Goal: Task Accomplishment & Management: Use online tool/utility

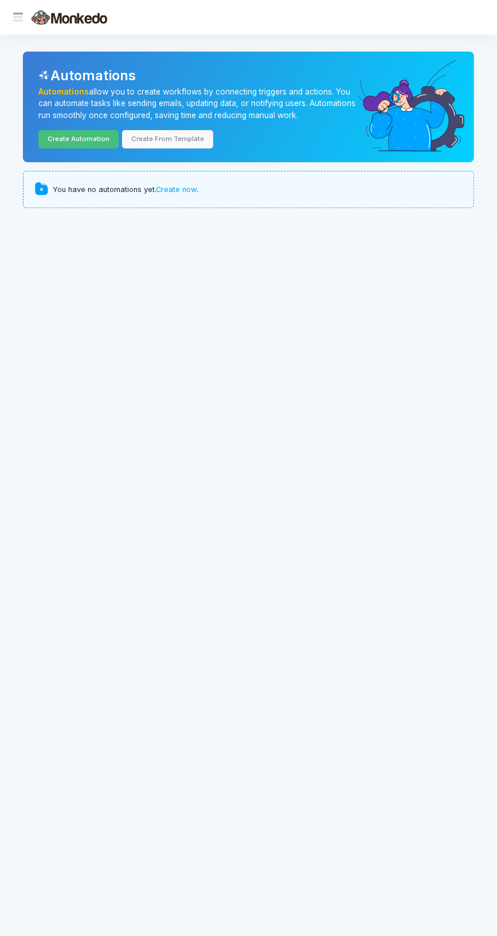
click at [91, 142] on link "Create Automation" at bounding box center [78, 139] width 80 height 18
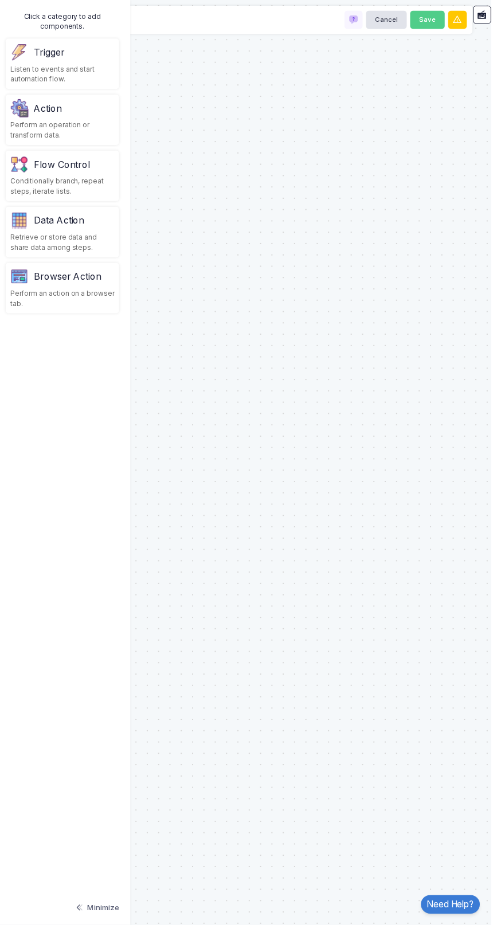
click at [64, 123] on div "Perform an operation or transform data." at bounding box center [62, 131] width 105 height 21
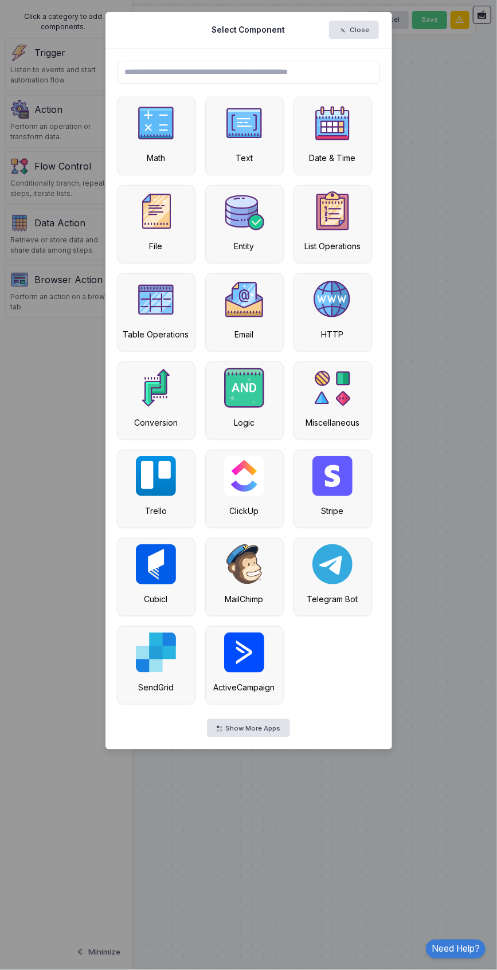
click at [262, 212] on img at bounding box center [244, 211] width 40 height 40
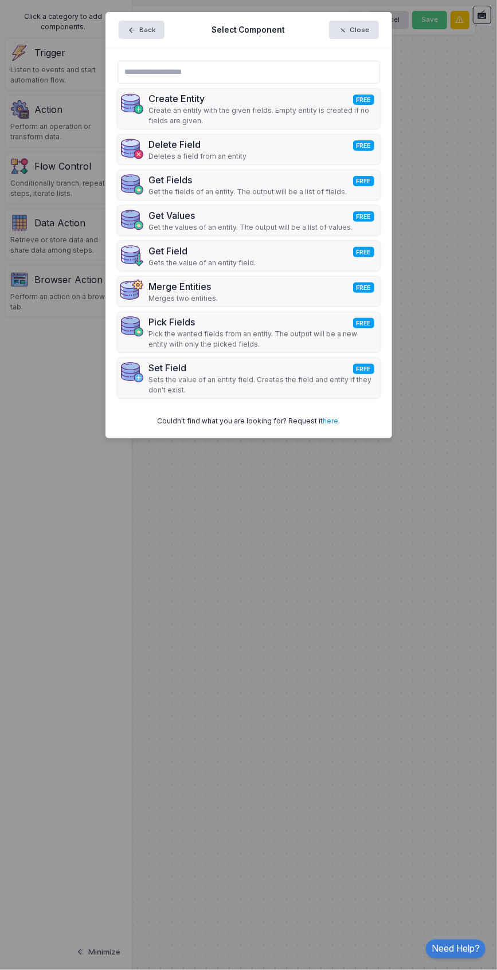
click at [333, 227] on p "Get the values of an entity. The output will be a list of values." at bounding box center [251, 227] width 204 height 10
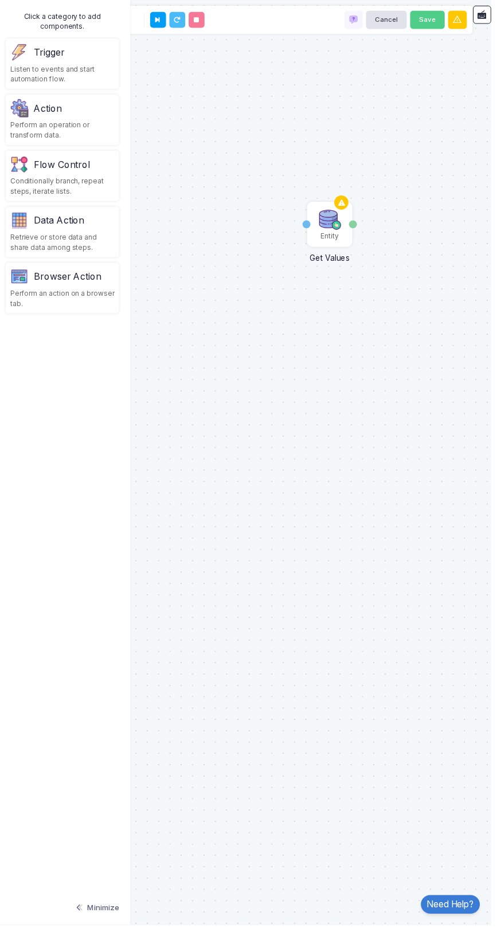
click at [335, 234] on img at bounding box center [333, 222] width 23 height 23
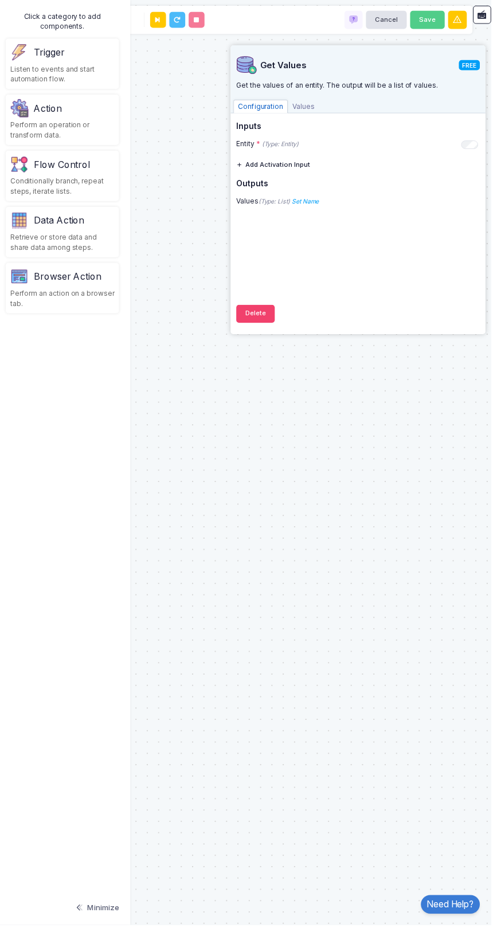
click at [484, 150] on div "Entity * (Type: Entity) + Expression" at bounding box center [361, 145] width 245 height 10
click at [484, 141] on div "Entity * (Type: Entity) + Expression" at bounding box center [361, 145] width 245 height 10
click at [320, 107] on span "Values" at bounding box center [307, 108] width 32 height 14
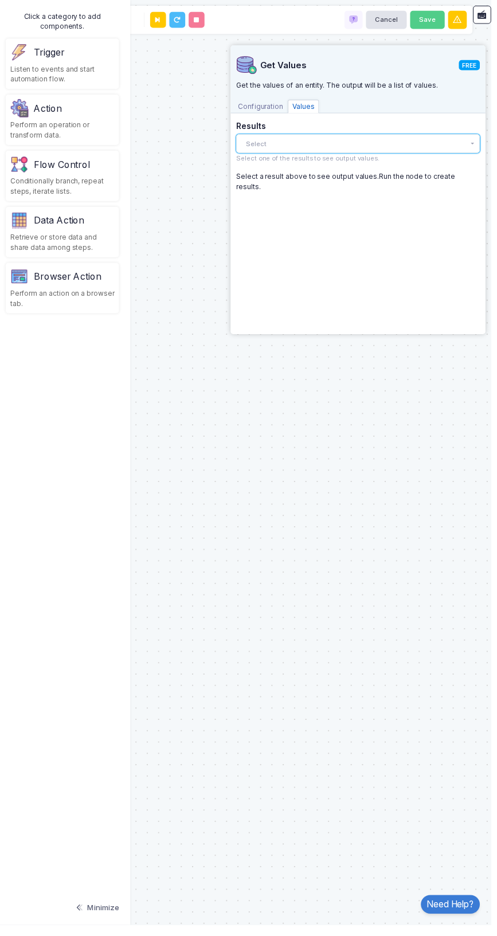
click at [415, 144] on button "Select" at bounding box center [362, 145] width 246 height 18
click at [491, 139] on app-side-panel "Get Values FREE Get the values of an entity. The output will be a list of value…" at bounding box center [362, 192] width 258 height 292
click at [484, 145] on button "Select" at bounding box center [362, 145] width 246 height 18
click at [407, 172] on div "There are no results yet." at bounding box center [362, 167] width 246 height 23
click at [456, 145] on button "Select" at bounding box center [362, 145] width 246 height 18
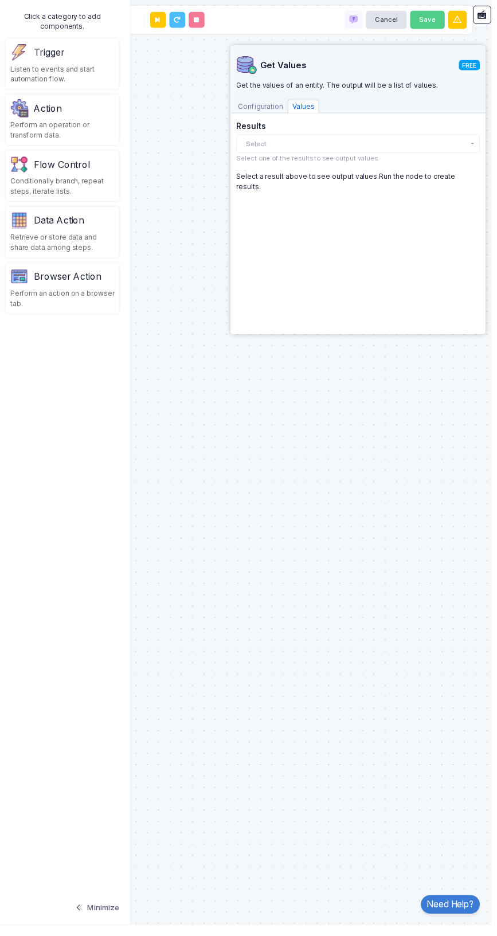
click at [80, 76] on div "Listen to events and start automation flow." at bounding box center [62, 75] width 105 height 21
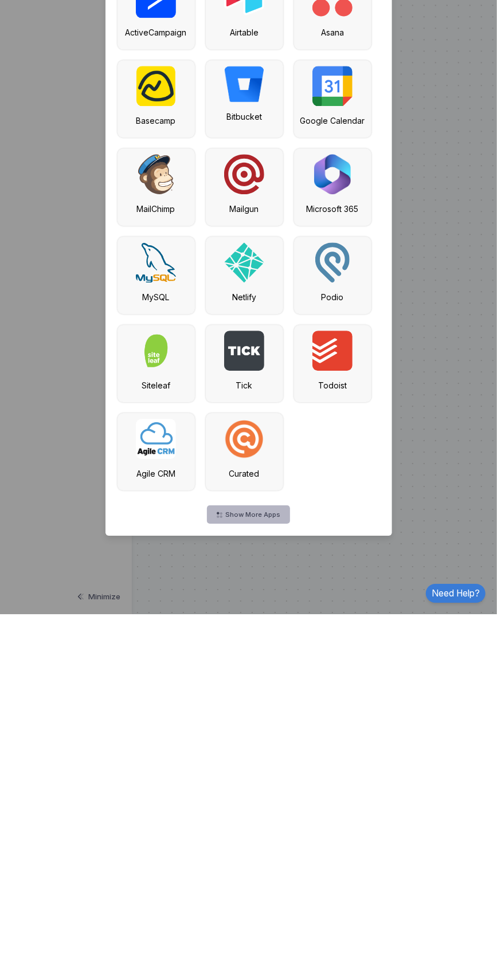
click at [279, 876] on button "Show More Apps" at bounding box center [248, 870] width 82 height 18
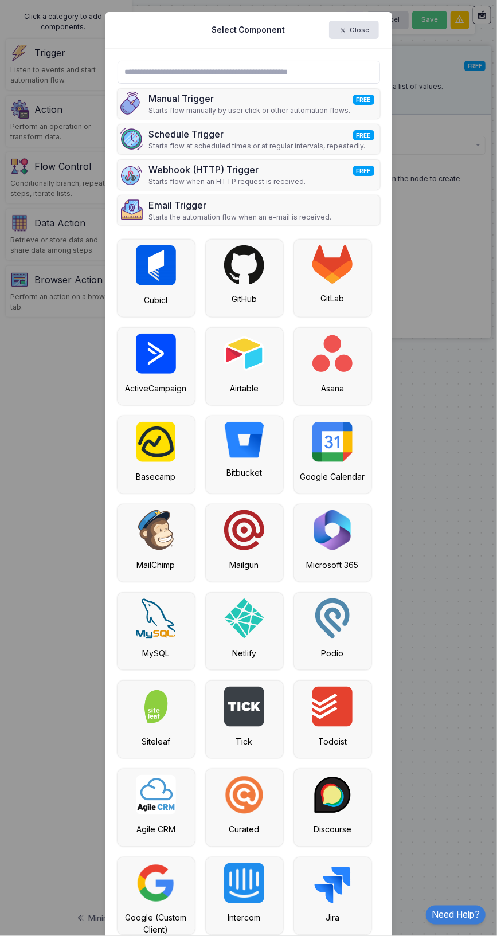
click at [162, 548] on img at bounding box center [156, 530] width 36 height 40
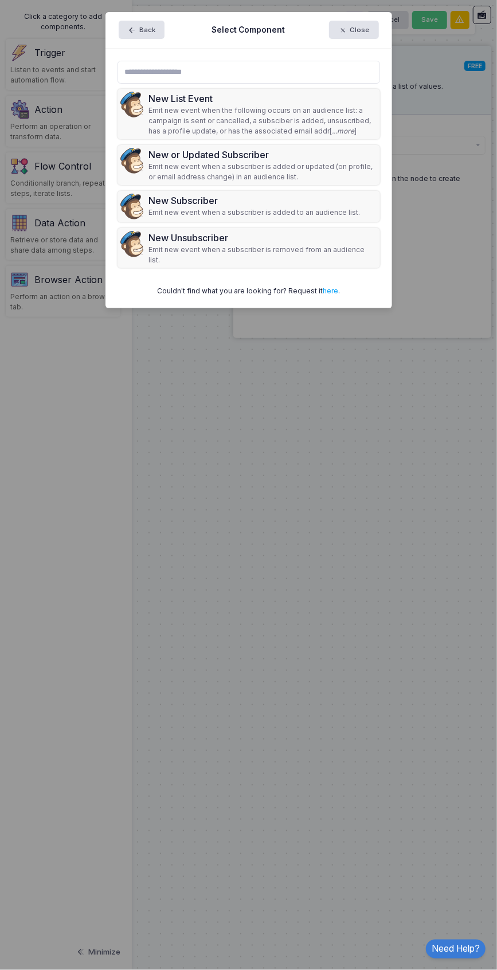
click at [421, 561] on ngb-modal-window "Back Select Component Close New List Event Emit new event when the following oc…" at bounding box center [248, 485] width 497 height 970
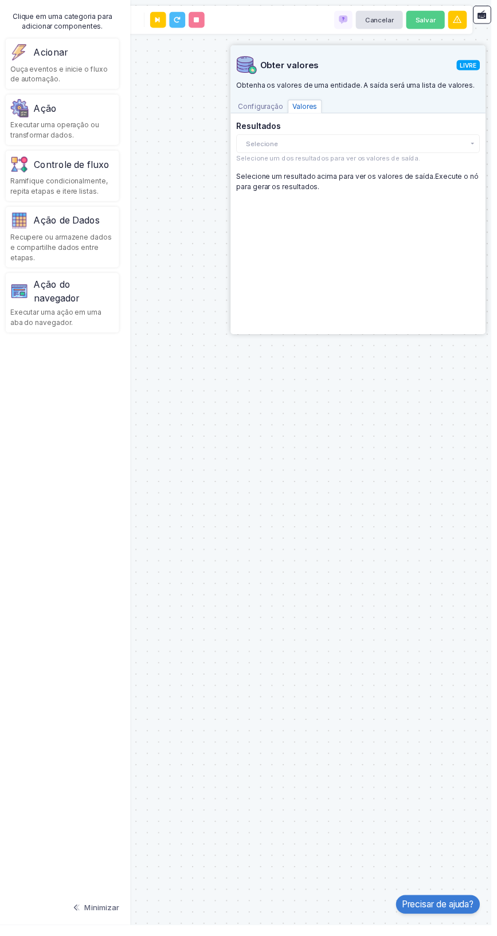
click at [379, 186] on div "Selecione um resultado acima para ver os valores de saída. Execute o nó para ge…" at bounding box center [362, 184] width 246 height 21
click at [466, 150] on button "Selecione" at bounding box center [362, 145] width 246 height 18
click at [427, 245] on div "Obter valores LIVRE Obtenha os valores de uma entidade. A saída será uma lista …" at bounding box center [362, 189] width 246 height 286
click at [284, 111] on font "Configuração" at bounding box center [264, 107] width 46 height 9
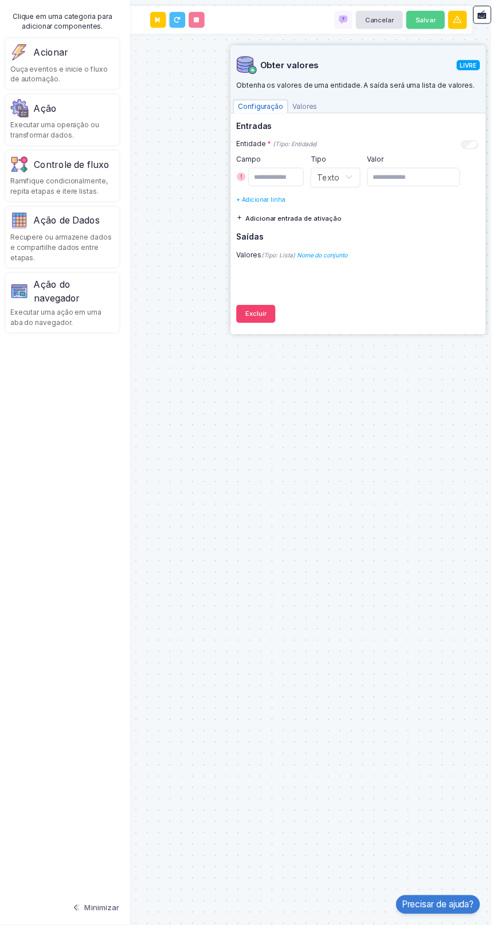
click at [351, 254] on font "Nome do conjunto" at bounding box center [325, 257] width 51 height 7
click at [87, 77] on div "Ouça eventos e inicie o fluxo de automação." at bounding box center [62, 75] width 105 height 21
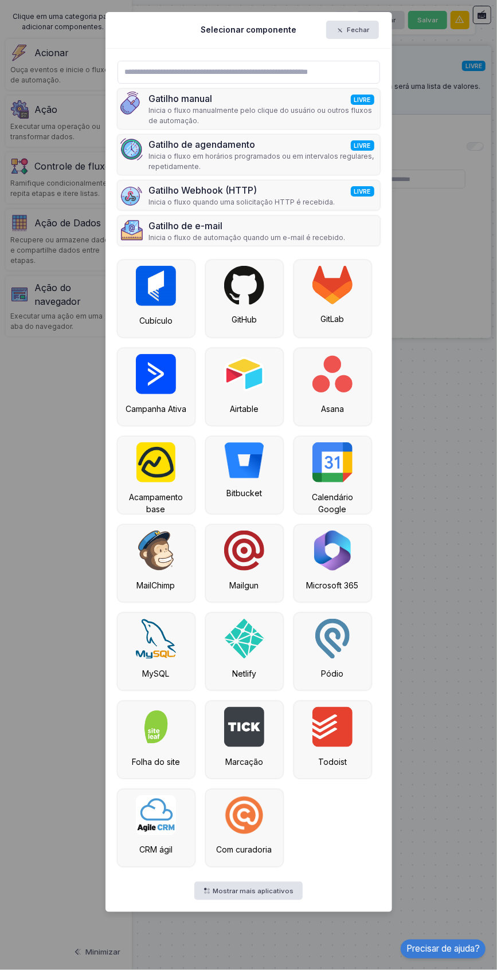
click at [345, 301] on img at bounding box center [332, 285] width 40 height 38
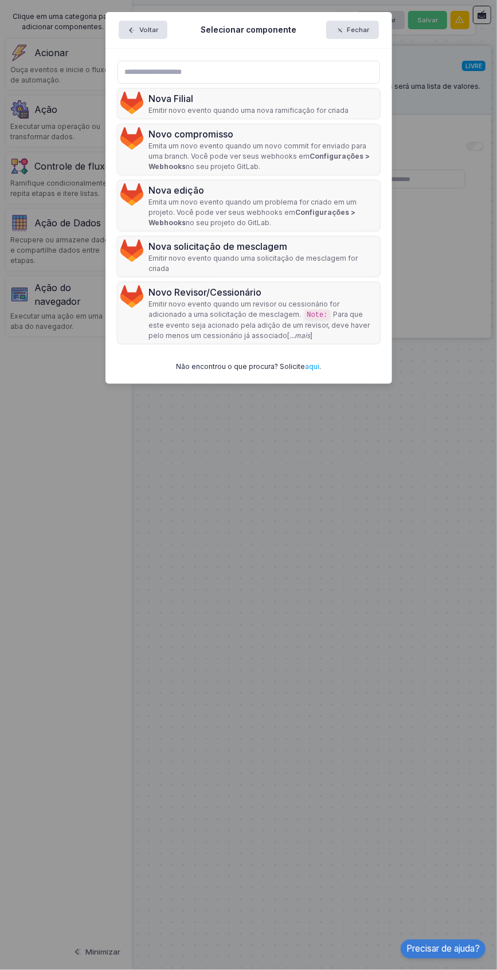
click at [328, 254] on font "Emitir novo evento quando uma solicitação de mesclagem for criada" at bounding box center [253, 263] width 209 height 19
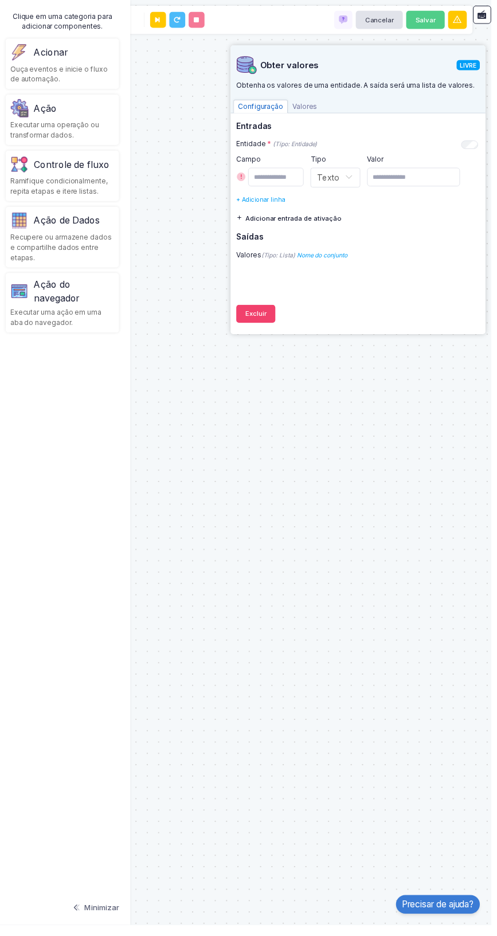
click at [481, 67] on font "LIVRE" at bounding box center [473, 65] width 17 height 7
click at [306, 64] on font "Obter valores" at bounding box center [293, 65] width 60 height 11
click at [164, 25] on button at bounding box center [160, 20] width 16 height 16
click at [347, 144] on div "Entidade * (Tipo: Entidade) + Expressão" at bounding box center [361, 145] width 245 height 10
click at [0, 0] on font "+ Expressão" at bounding box center [0, 0] width 0 height 0
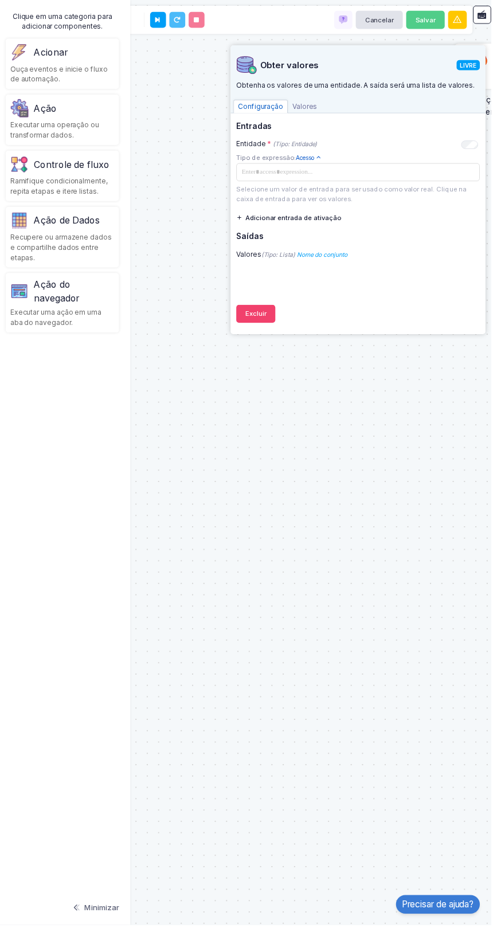
click at [416, 175] on span at bounding box center [361, 173] width 240 height 11
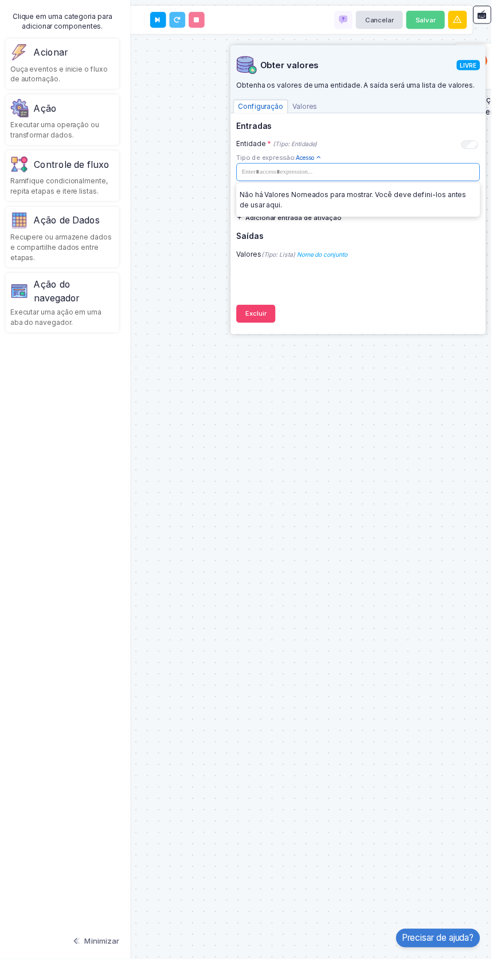
click at [422, 424] on div "Entidade Obter valores Valores Gitlab Nova solicitação de mesclagem Solicitação…" at bounding box center [248, 485] width 508 height 970
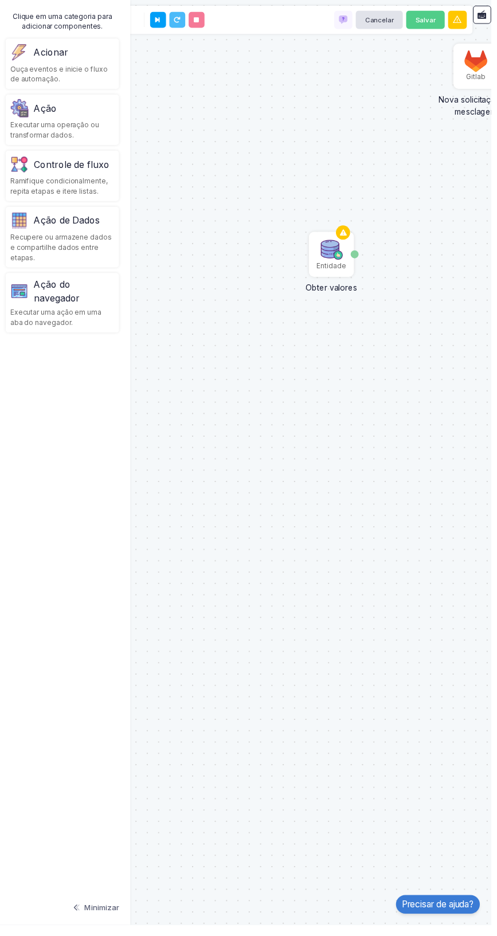
click at [348, 270] on font "Entidade" at bounding box center [335, 269] width 30 height 9
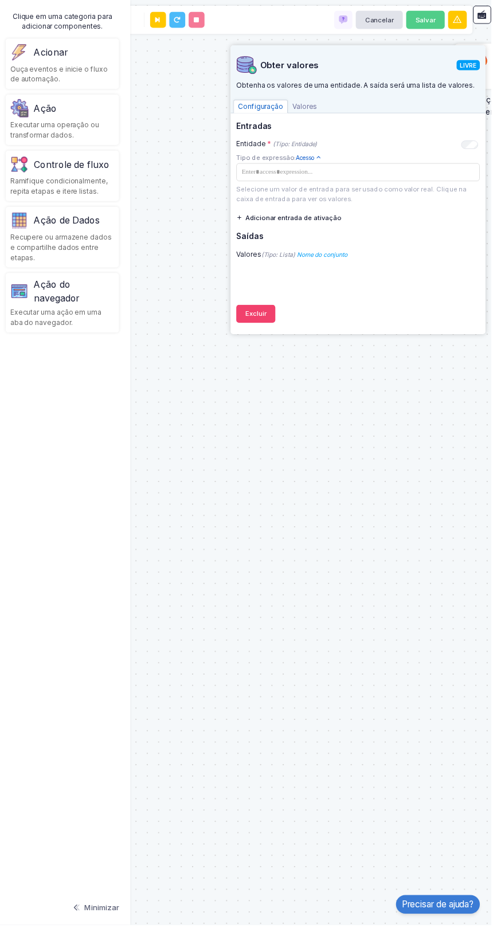
click at [351, 260] on font "Nome do conjunto" at bounding box center [325, 257] width 51 height 7
click at [379, 171] on span at bounding box center [361, 173] width 240 height 11
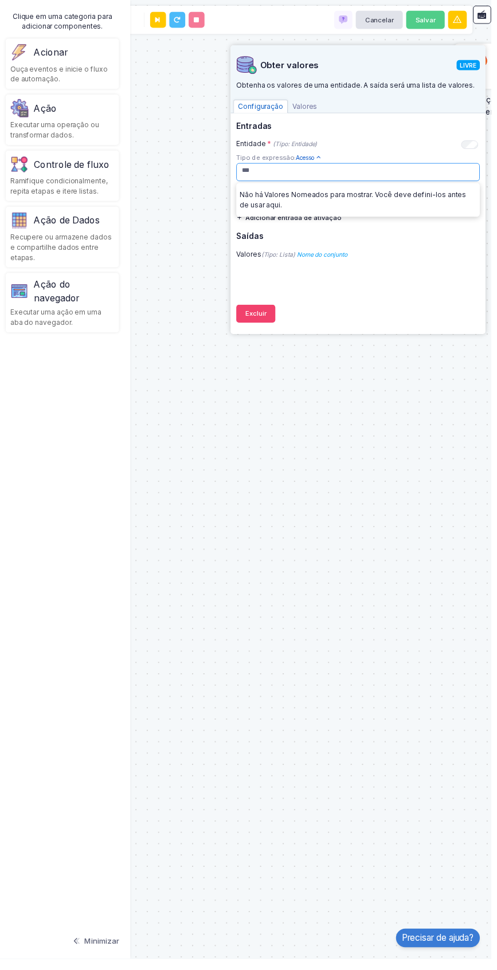
click at [422, 458] on div "Entidade Obter valores Valores Gitlab Nova solicitação de mesclagem Solicitação…" at bounding box center [248, 485] width 508 height 970
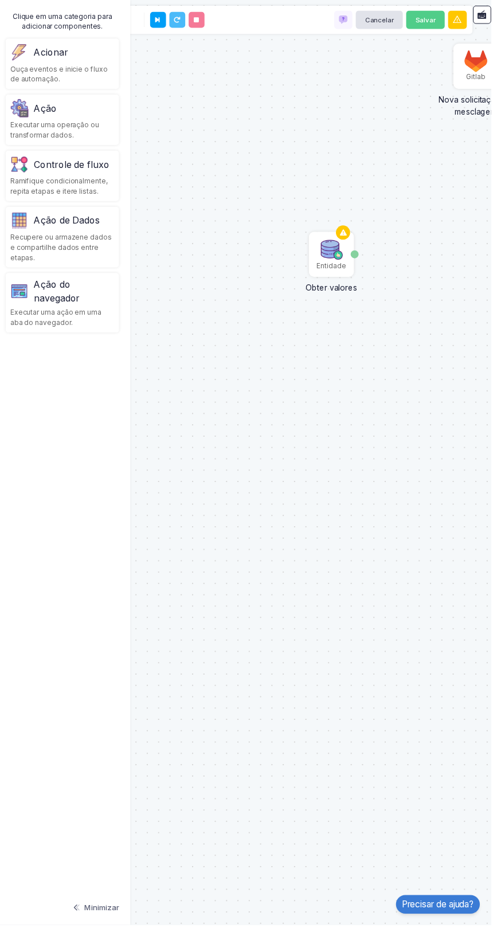
click at [474, 66] on img at bounding box center [481, 62] width 23 height 22
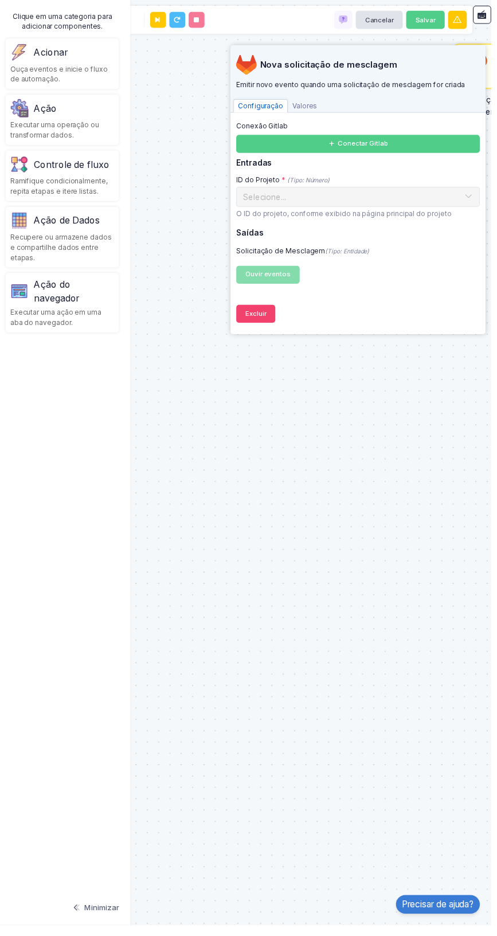
click at [324, 108] on span "Valores" at bounding box center [308, 107] width 34 height 14
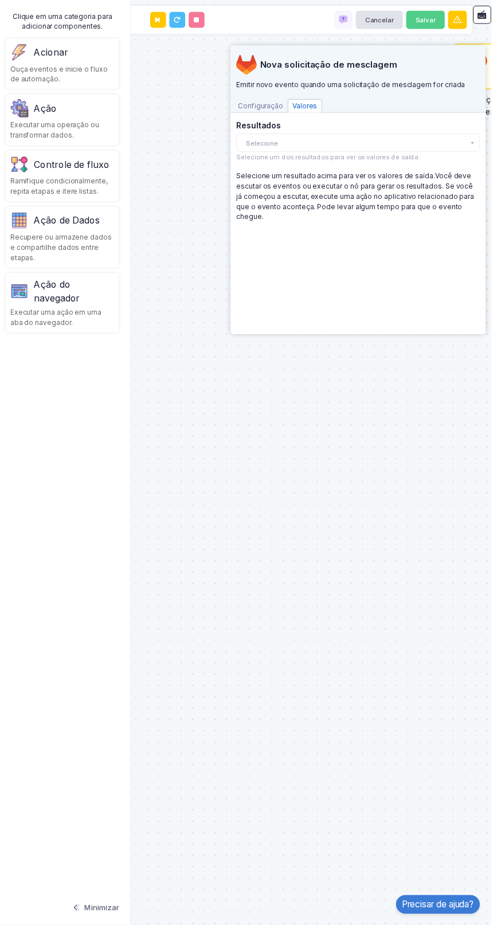
click at [278, 108] on font "Configuração" at bounding box center [264, 107] width 46 height 9
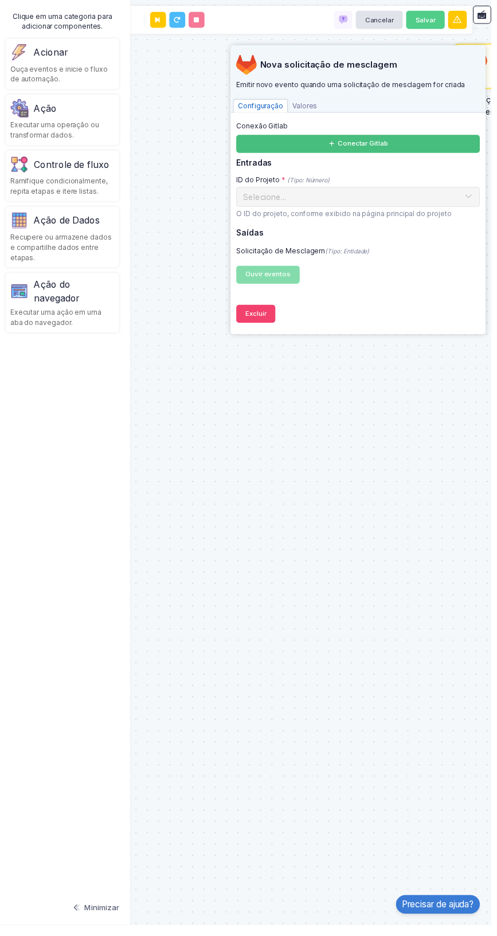
click at [406, 147] on button "Conectar Gitlab" at bounding box center [362, 145] width 246 height 18
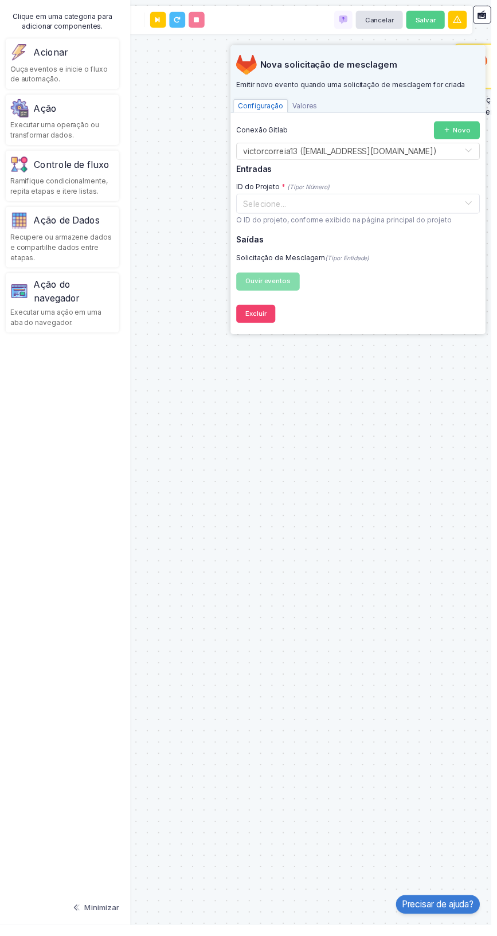
click at [450, 206] on input "text" at bounding box center [350, 204] width 211 height 13
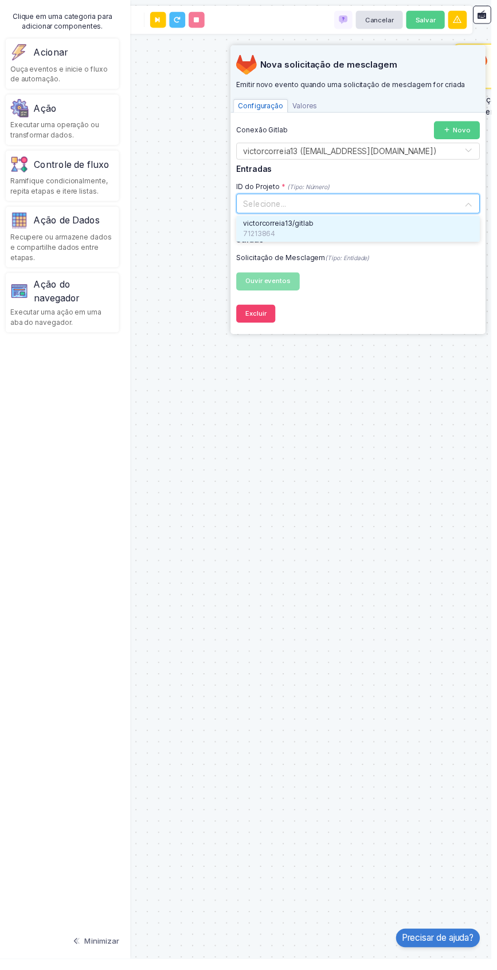
click at [402, 240] on div "71213864" at bounding box center [362, 236] width 233 height 10
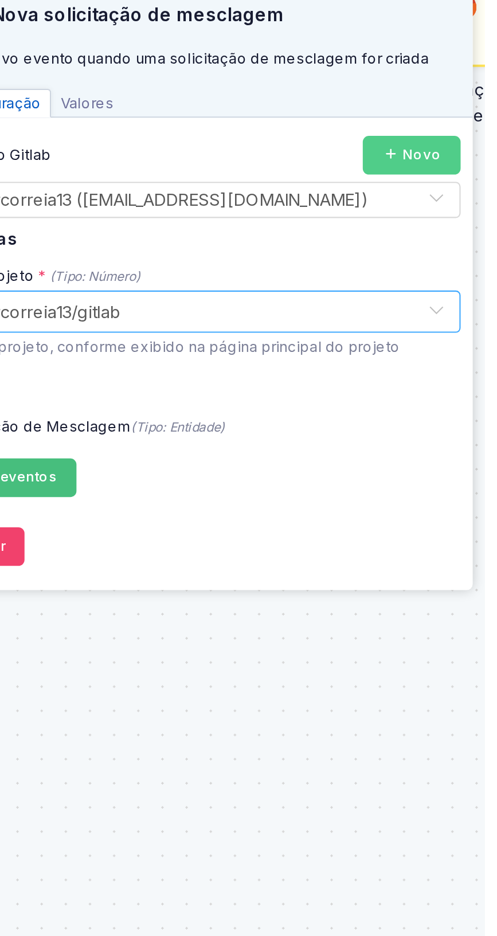
click at [293, 284] on font "Ouvir eventos" at bounding box center [271, 284] width 46 height 8
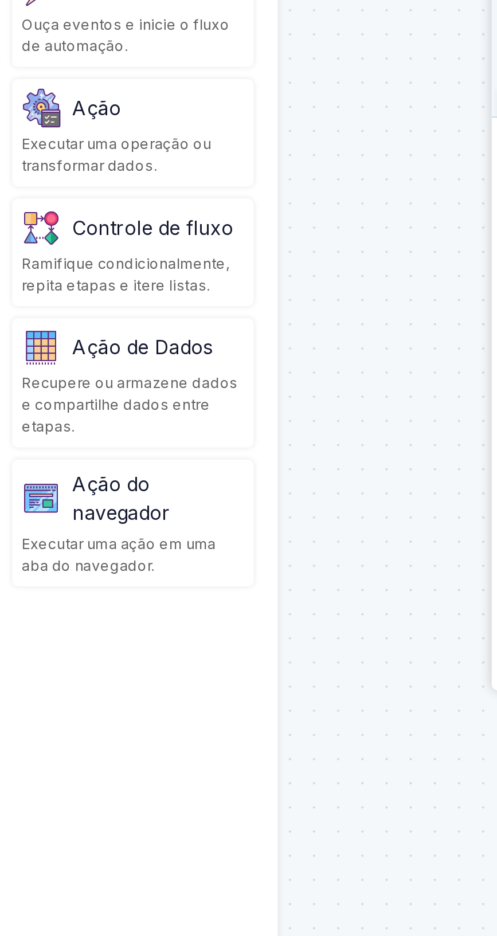
click at [85, 232] on div "Ação de Dados Recupere ou armazene dados e compartilhe dados entre etapas." at bounding box center [63, 239] width 115 height 61
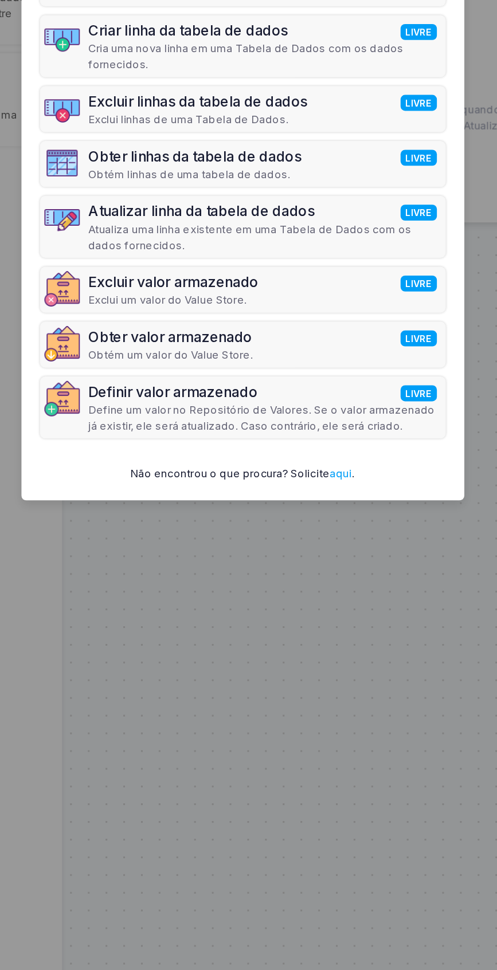
click at [297, 466] on div "Obter valor armazenado LIVRE Obtém um valor do Value Store." at bounding box center [248, 465] width 262 height 30
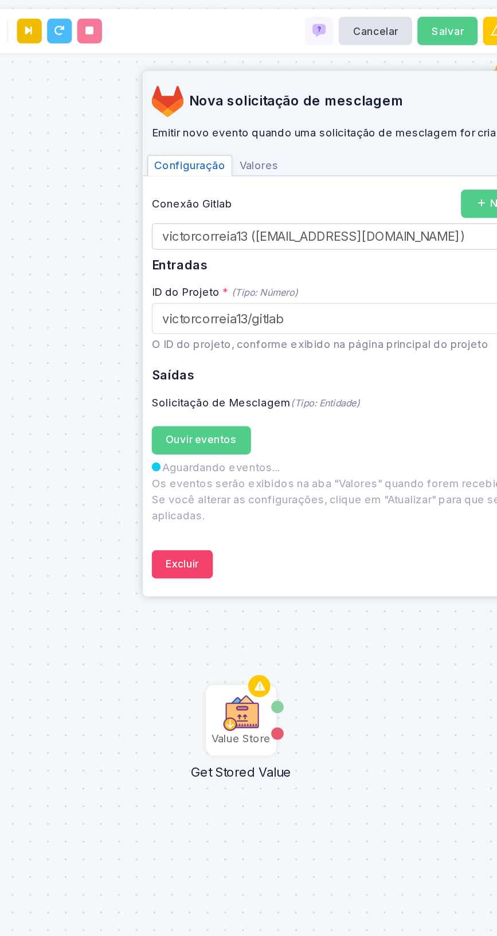
click at [164, 23] on button at bounding box center [160, 20] width 16 height 16
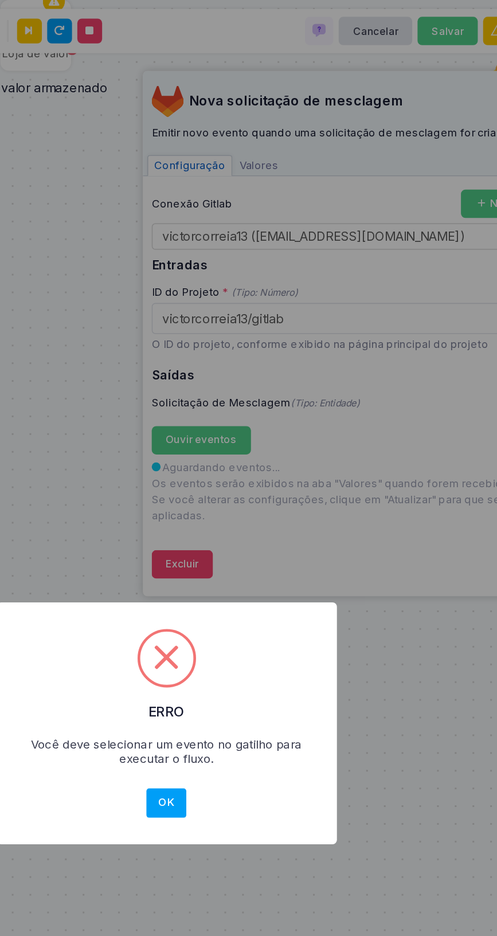
click at [261, 524] on button "OK" at bounding box center [247, 519] width 25 height 19
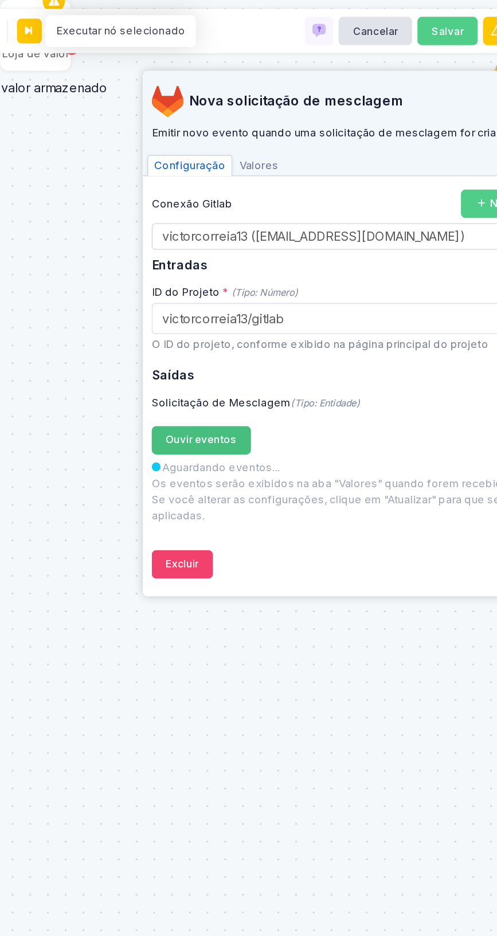
click at [284, 286] on font "Ouvir eventos" at bounding box center [271, 284] width 46 height 8
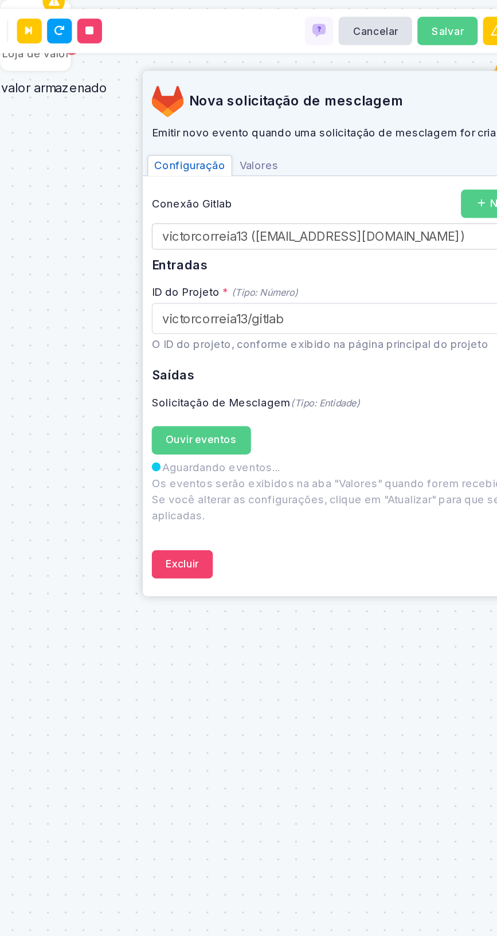
click at [321, 109] on font "Valores" at bounding box center [308, 107] width 25 height 9
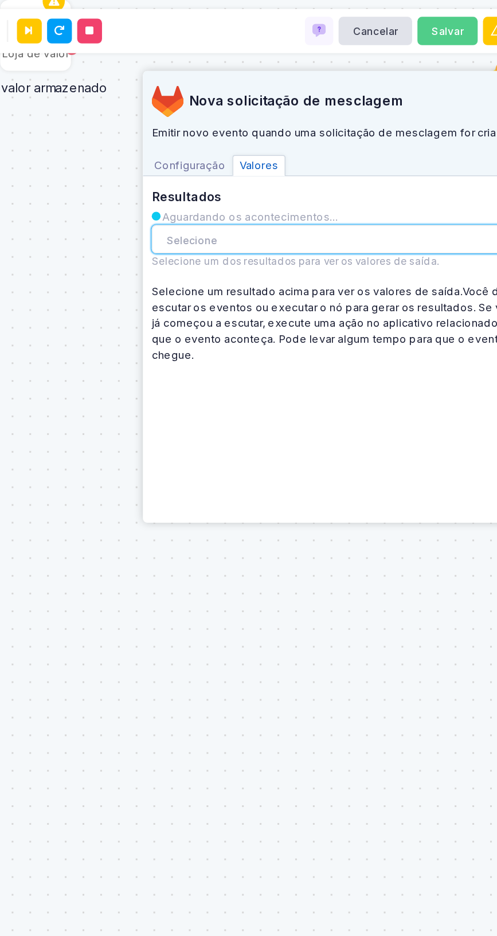
click at [383, 146] on button "Selecione" at bounding box center [362, 155] width 246 height 18
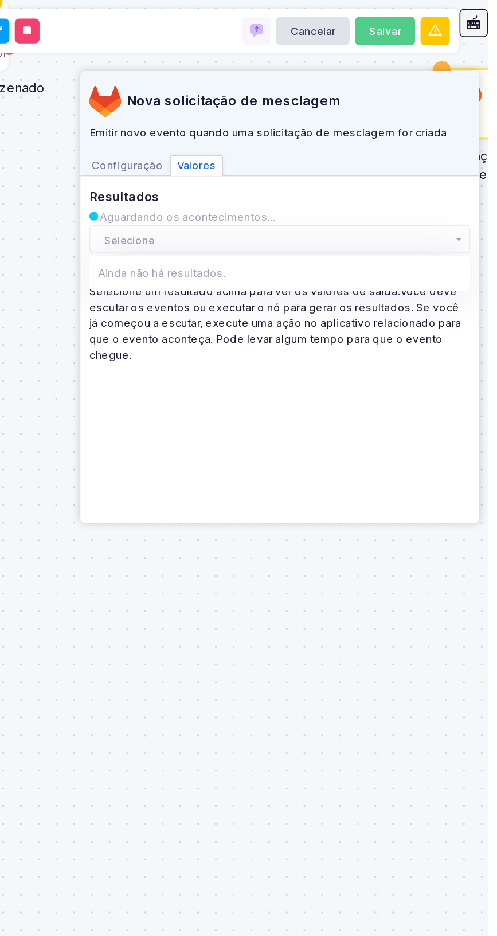
click at [494, 22] on button at bounding box center [487, 15] width 18 height 18
click at [483, 23] on button at bounding box center [487, 15] width 18 height 18
click at [489, 19] on icon at bounding box center [487, 15] width 10 height 10
click at [490, 20] on button at bounding box center [487, 15] width 18 height 18
click at [489, 18] on icon at bounding box center [487, 15] width 10 height 10
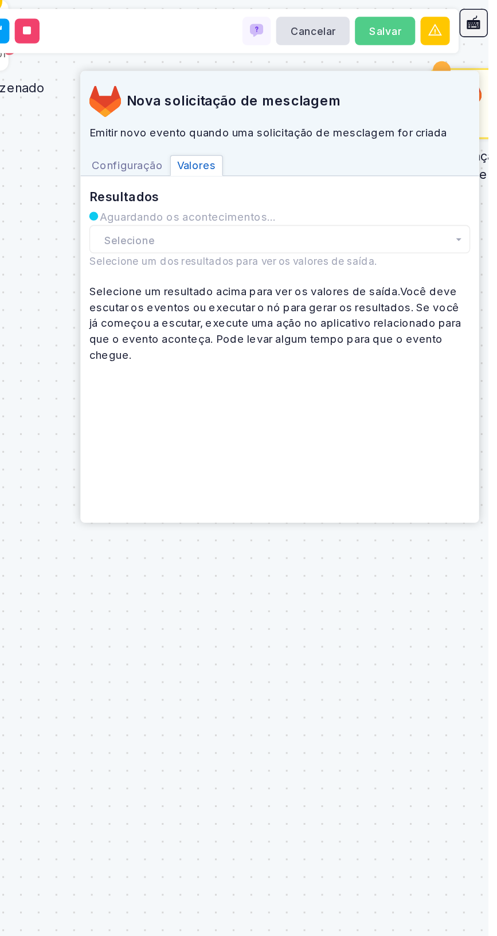
click at [489, 17] on icon at bounding box center [487, 15] width 10 height 10
click at [489, 18] on icon at bounding box center [487, 15] width 10 height 10
click at [489, 15] on icon at bounding box center [487, 15] width 10 height 10
click at [488, 18] on icon at bounding box center [487, 15] width 10 height 10
click at [490, 17] on icon at bounding box center [487, 15] width 10 height 10
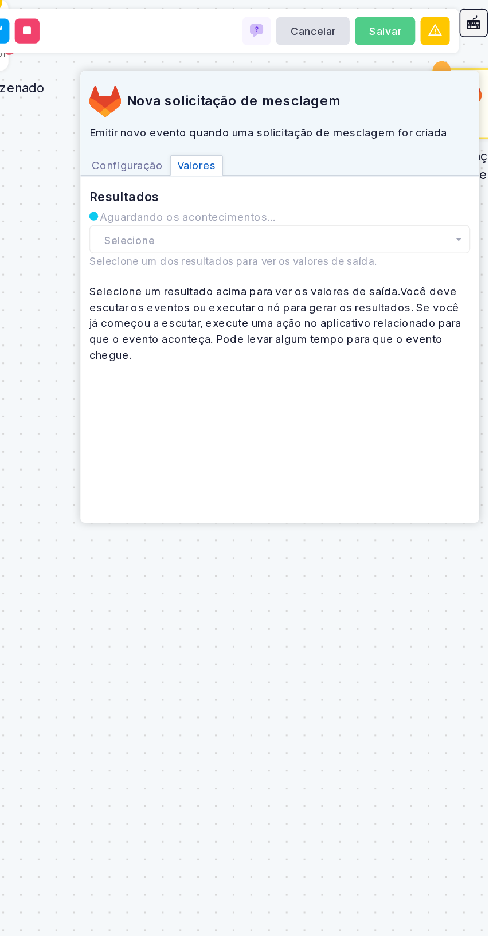
click at [490, 17] on icon at bounding box center [487, 15] width 10 height 10
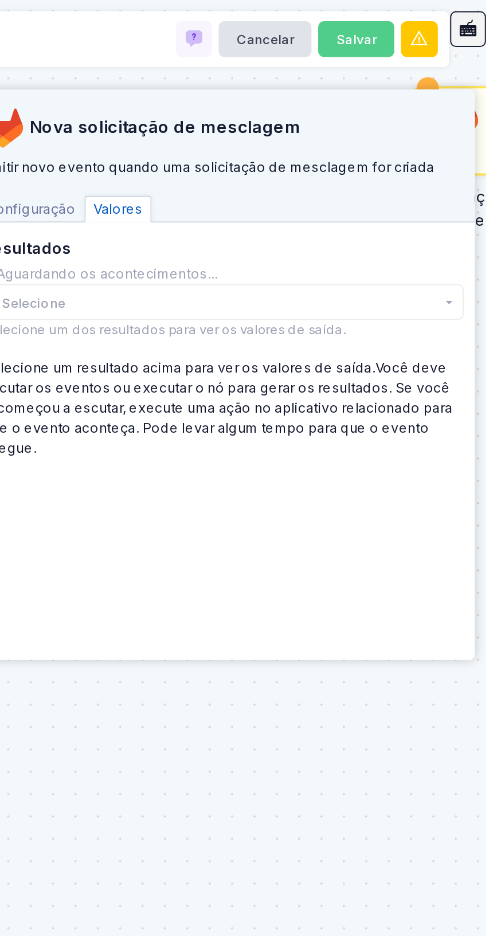
click at [490, 18] on icon at bounding box center [487, 15] width 10 height 10
click at [494, 25] on div "Entidade Obter valores Valores Gitlab Nova solicitação de mesclagem Solicitação…" at bounding box center [248, 468] width 508 height 936
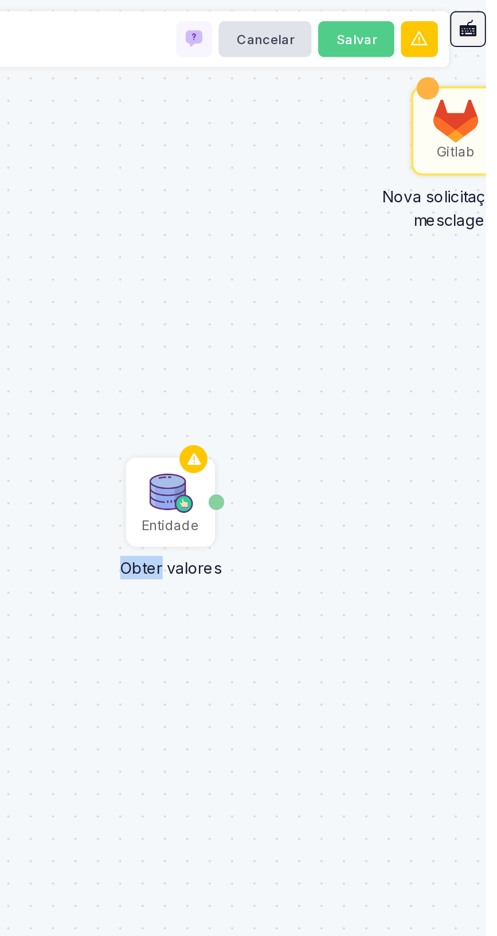
click at [494, 11] on button at bounding box center [487, 15] width 18 height 18
click at [489, 23] on button at bounding box center [487, 15] width 18 height 18
click at [493, 14] on button at bounding box center [487, 15] width 18 height 18
click at [495, 14] on button at bounding box center [487, 15] width 18 height 18
click at [494, 14] on button at bounding box center [487, 15] width 18 height 18
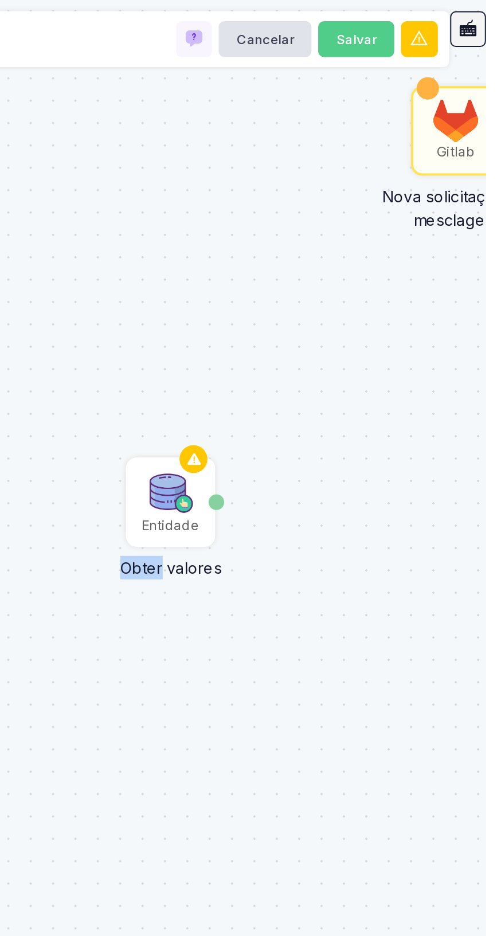
click at [492, 18] on icon at bounding box center [487, 15] width 10 height 10
click at [345, 264] on div "Entidade" at bounding box center [335, 269] width 30 height 10
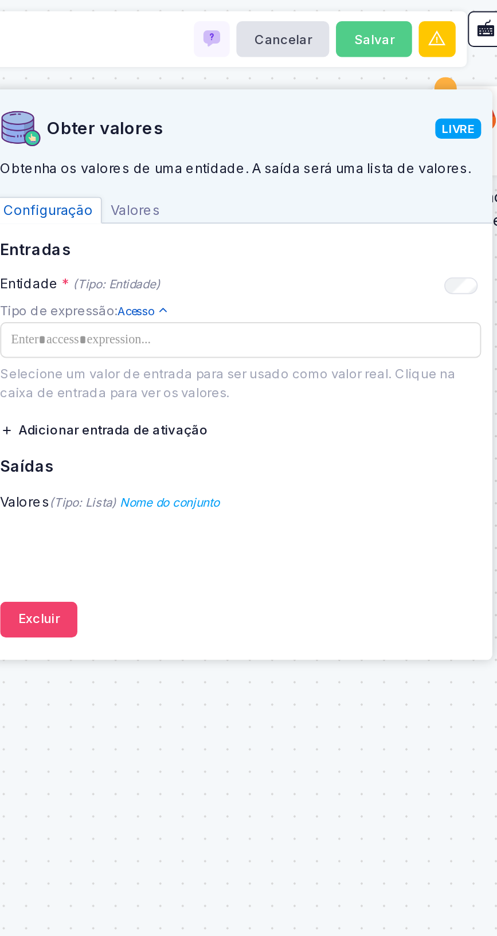
click at [331, 225] on button "Adicionar entrada de ativação" at bounding box center [292, 220] width 107 height 18
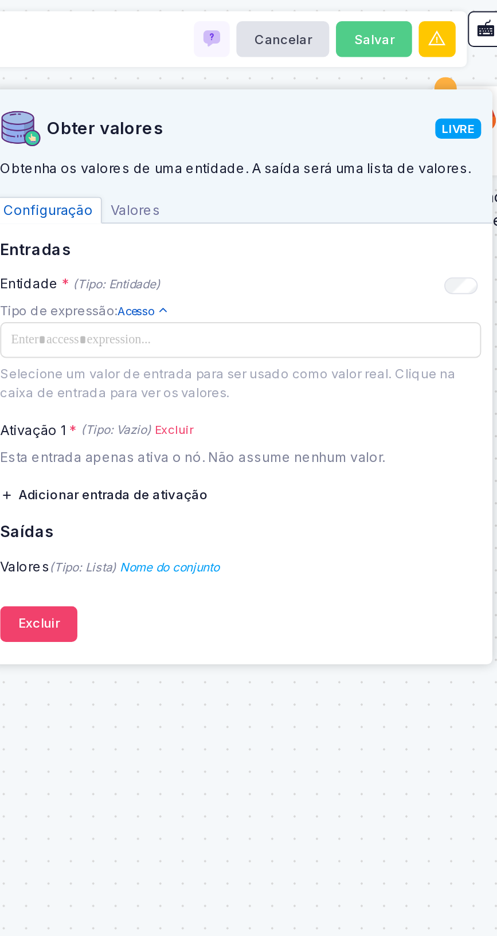
click at [404, 175] on span at bounding box center [361, 173] width 240 height 11
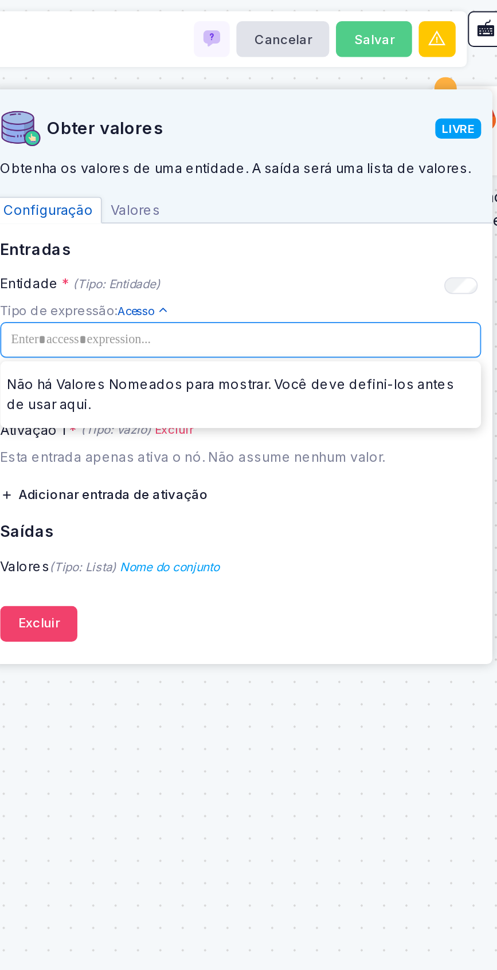
click at [442, 198] on font "Não há Valores Nomeados para mostrar. Você deve defini-los antes de usar aqui." at bounding box center [356, 201] width 229 height 19
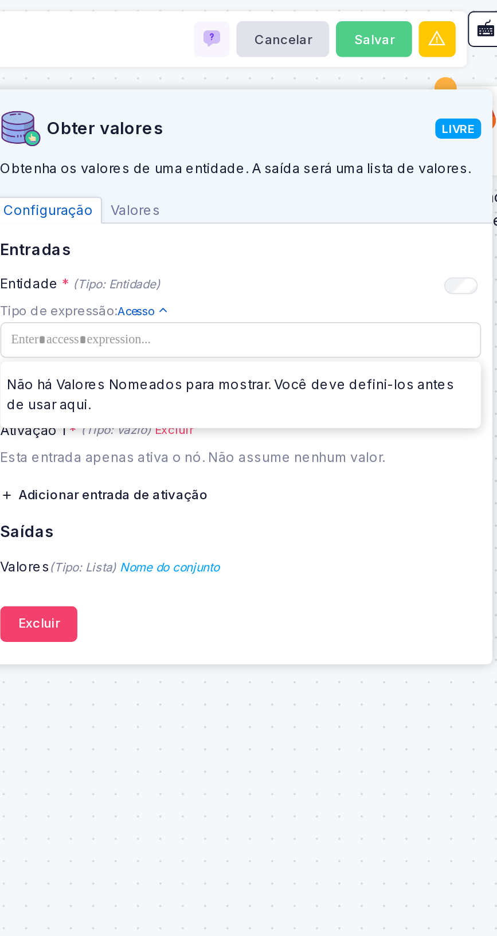
click at [0, 0] on font "- Expressão" at bounding box center [0, 0] width 0 height 0
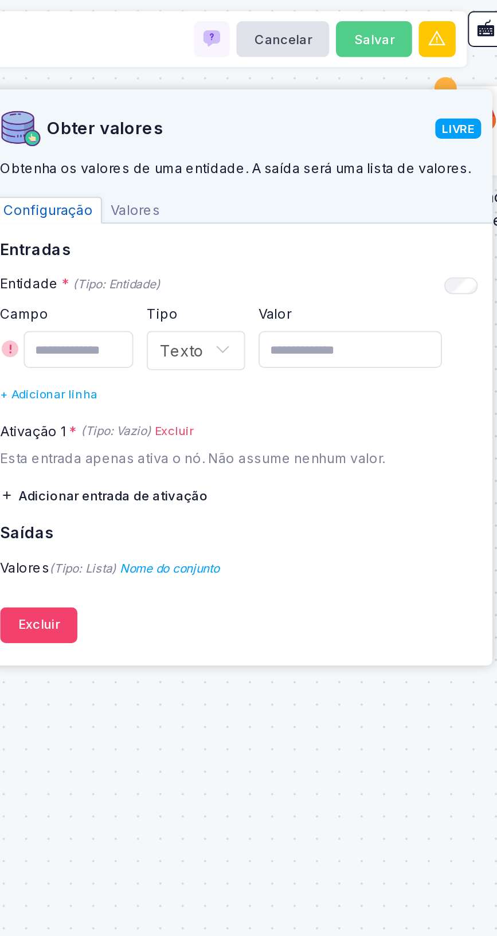
click at [319, 105] on font "Valores" at bounding box center [308, 107] width 25 height 9
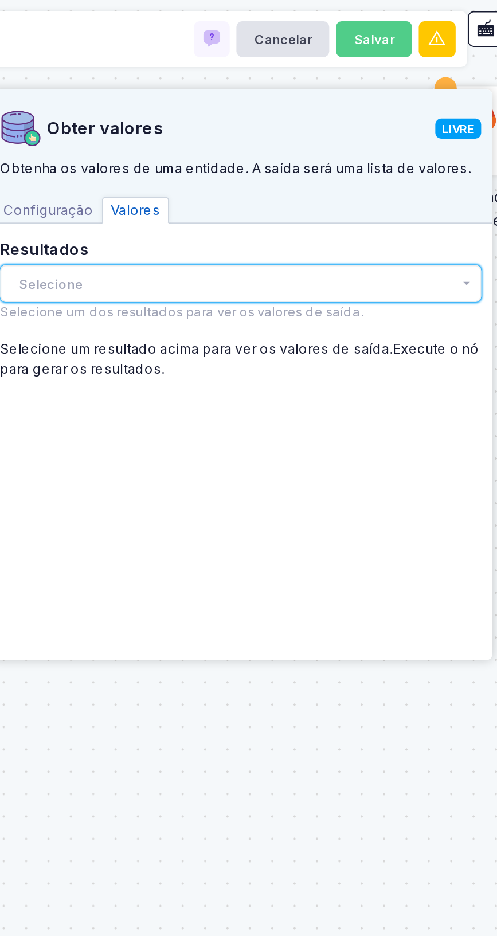
click at [441, 153] on button "Selecione" at bounding box center [362, 145] width 246 height 18
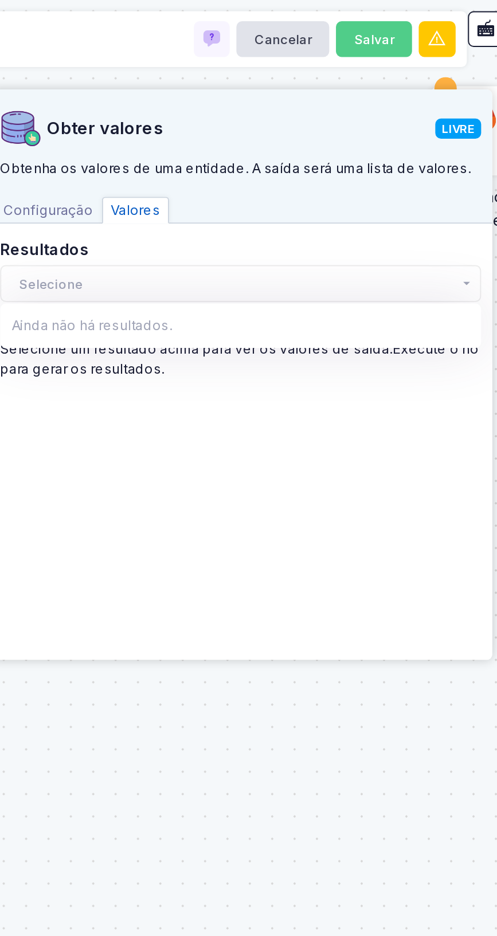
click at [433, 223] on div "Obter valores LIVRE Obtenha os valores de uma entidade. A saída será uma lista …" at bounding box center [362, 189] width 246 height 286
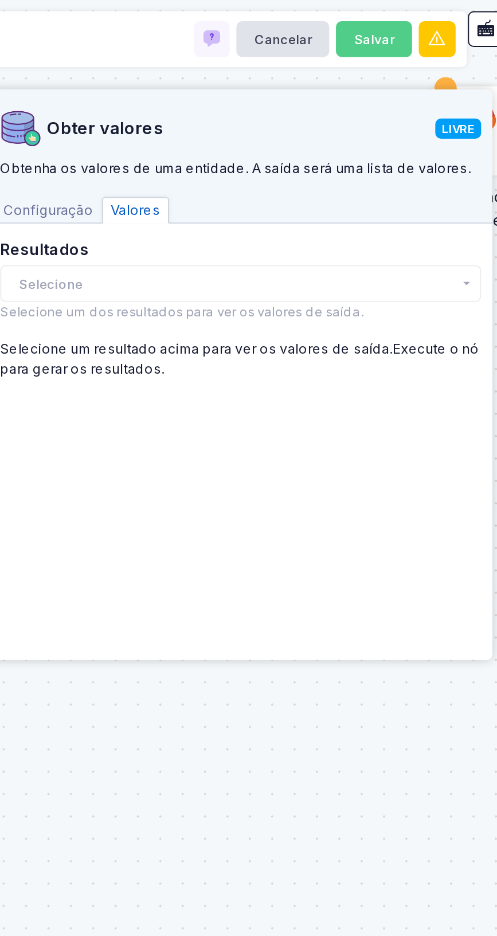
click at [469, 41] on div at bounding box center [467, 45] width 11 height 11
click at [471, 43] on div at bounding box center [467, 45] width 11 height 11
click at [469, 43] on div at bounding box center [467, 45] width 11 height 11
click at [471, 43] on div at bounding box center [466, 45] width 11 height 11
click at [492, 17] on icon at bounding box center [487, 15] width 10 height 10
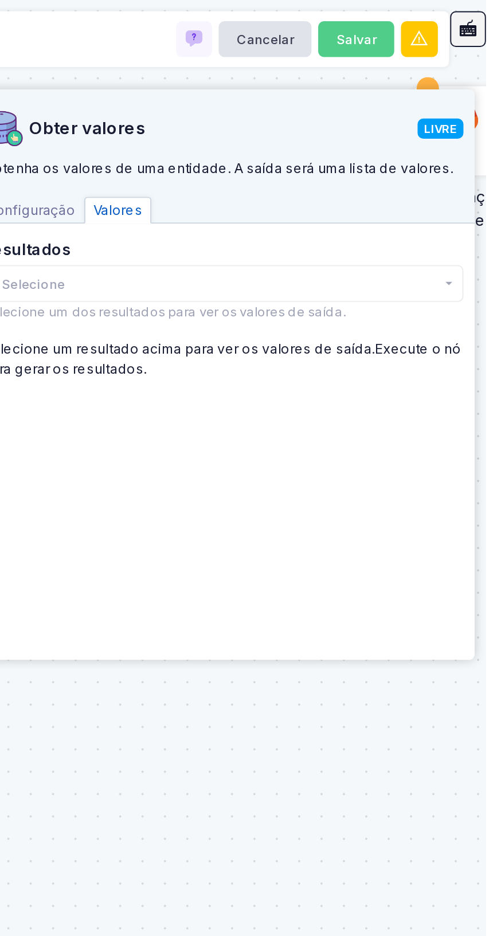
click at [489, 19] on icon at bounding box center [487, 15] width 10 height 10
click at [429, 25] on button "Salvar" at bounding box center [430, 20] width 39 height 18
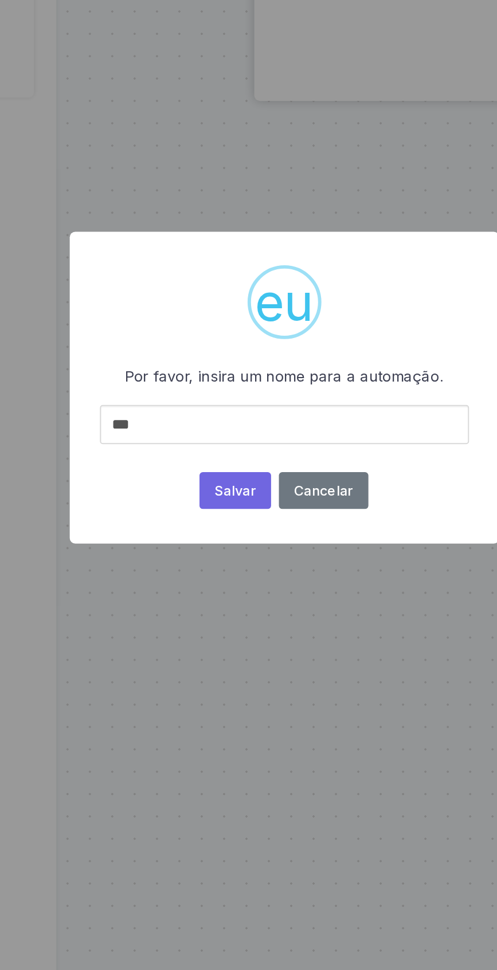
type input "***"
click at [223, 536] on button "Salvar" at bounding box center [223, 537] width 36 height 19
type input "***"
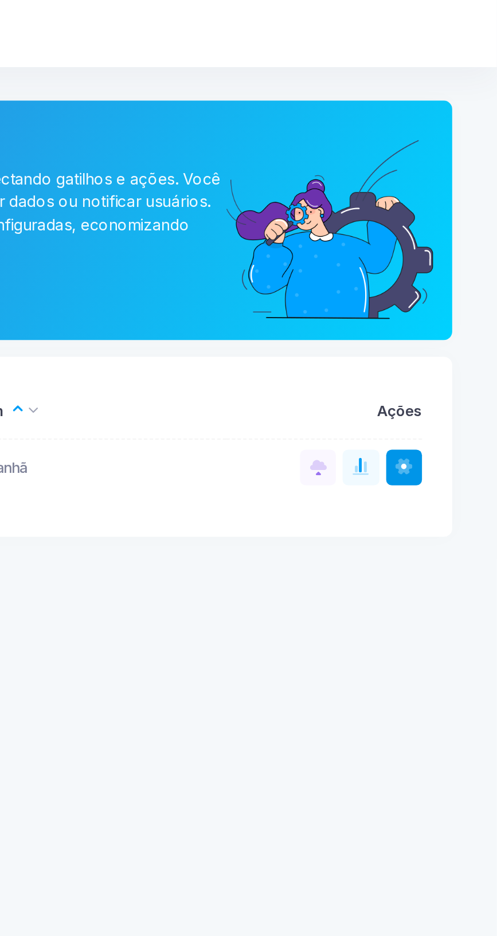
click at [457, 239] on button at bounding box center [449, 239] width 18 height 18
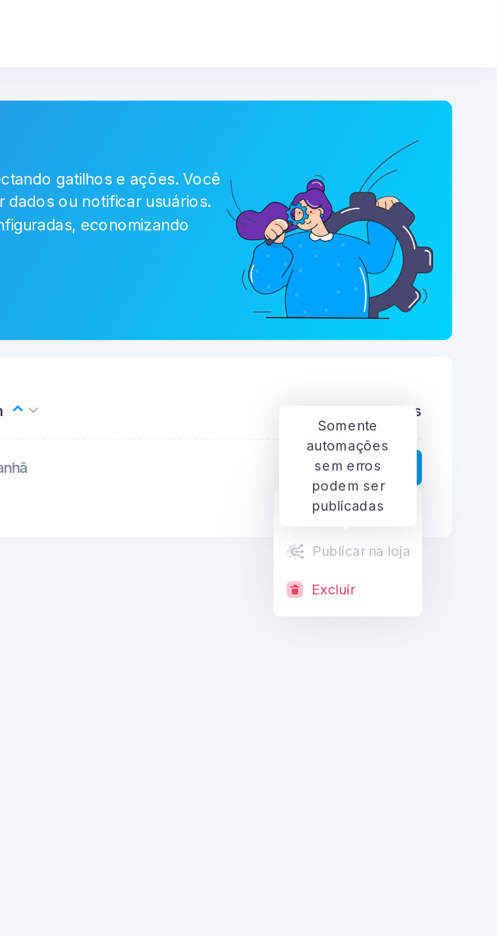
click at [449, 354] on app-root "Monkedo Automações Conexões Clientes personalizados Tabelas de dados Loja de va…" at bounding box center [248, 468] width 497 height 936
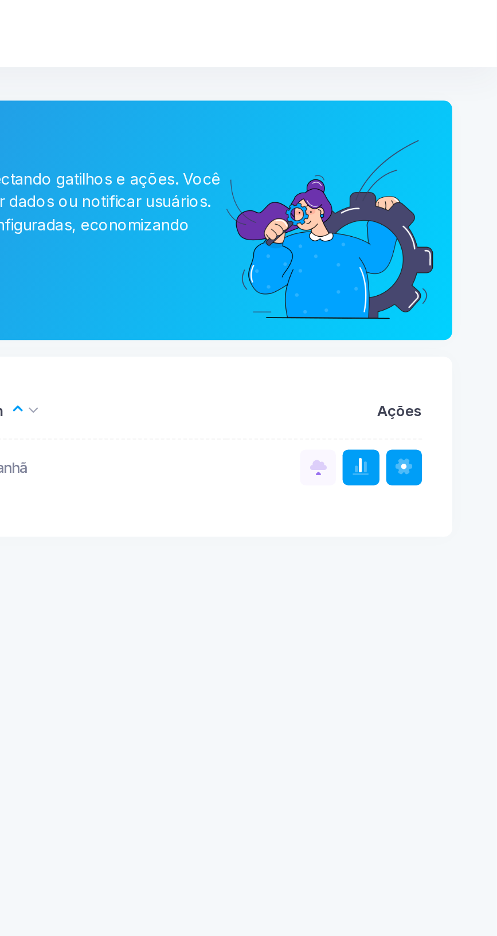
click at [433, 235] on span at bounding box center [433, 239] width 0 height 10
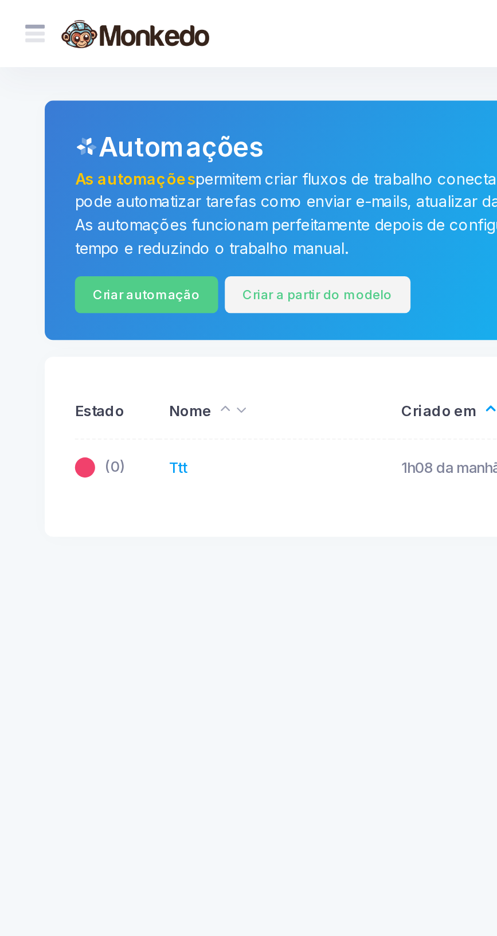
click at [167, 150] on font "Criar a partir do modelo" at bounding box center [162, 151] width 77 height 8
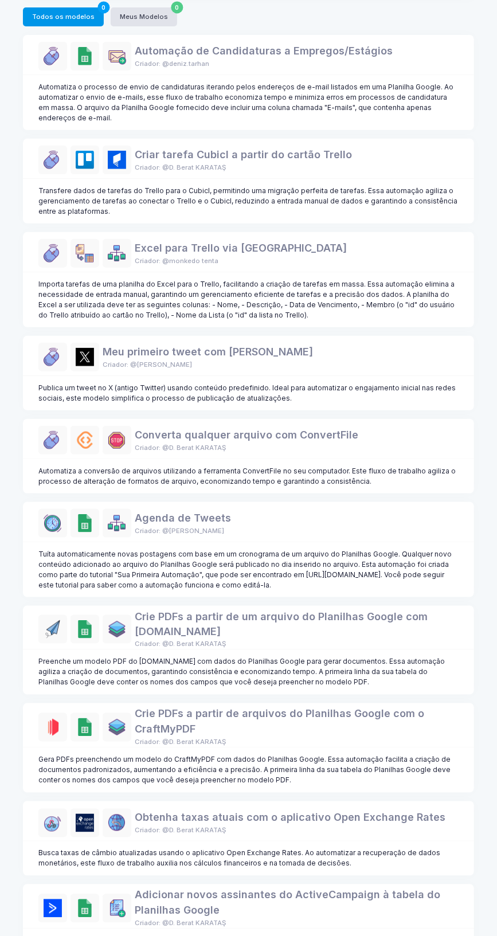
scroll to position [160, 0]
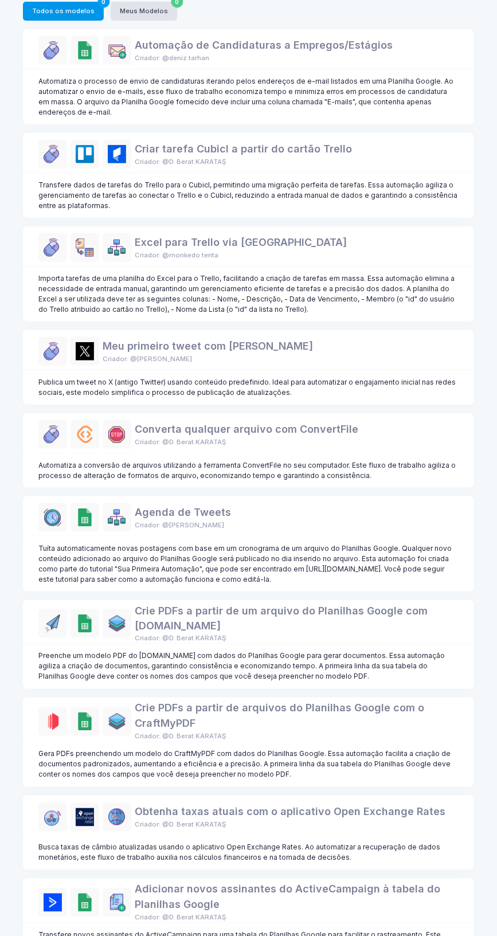
click at [328, 859] on font "Busca taxas de câmbio atualizadas usando o aplicativo Open Exchange Rates. Ao a…" at bounding box center [239, 852] width 402 height 19
click at [333, 812] on font "Obtenha taxas atuais com o aplicativo Open Exchange Rates" at bounding box center [290, 811] width 311 height 12
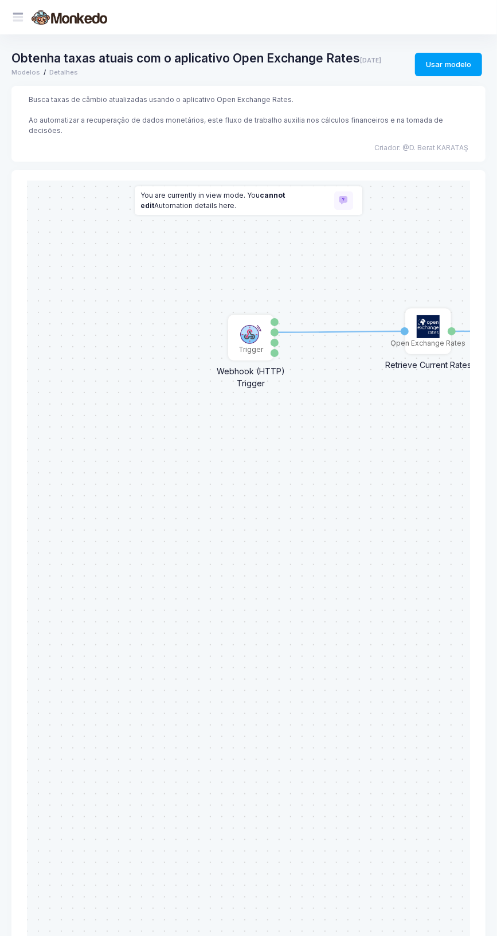
scroll to position [0, 6]
click at [434, 342] on div "Open Exchange Rates" at bounding box center [421, 342] width 75 height 10
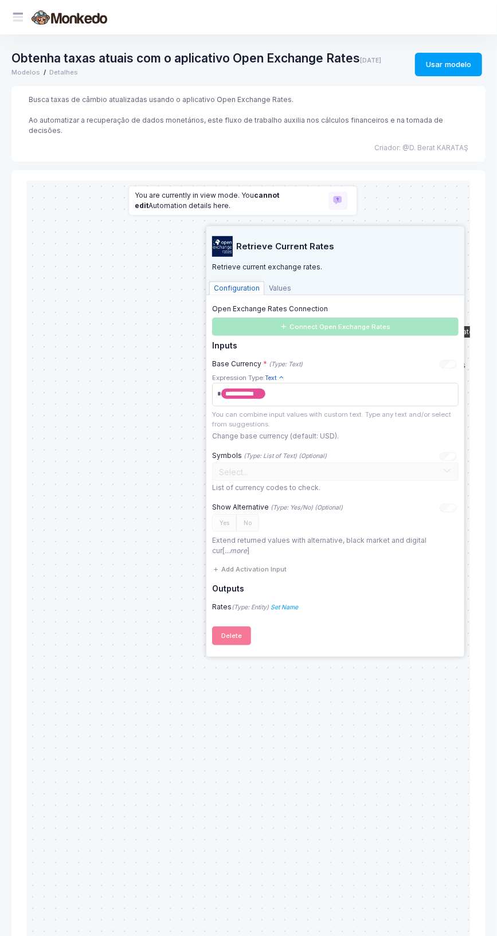
click at [458, 364] on div "**********" at bounding box center [334, 399] width 257 height 92
click at [461, 364] on div "**********" at bounding box center [334, 399] width 257 height 92
click at [453, 363] on div at bounding box center [447, 362] width 17 height 7
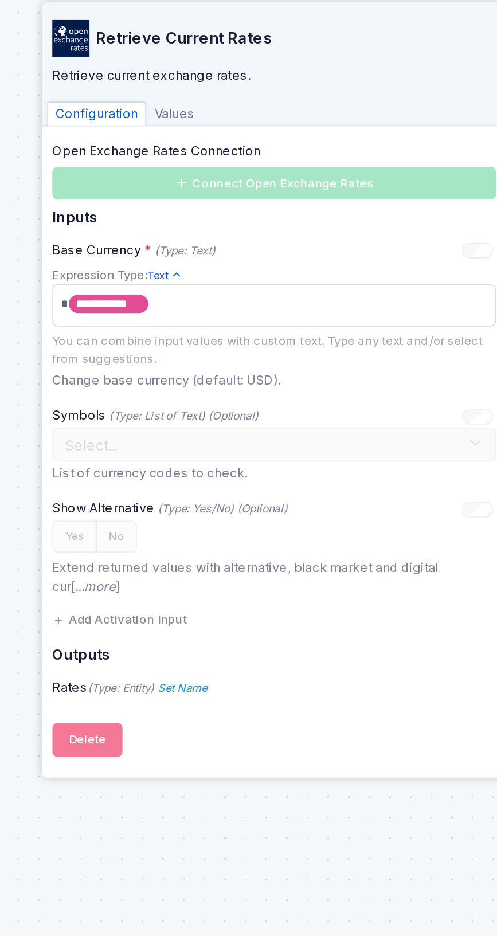
scroll to position [13, 0]
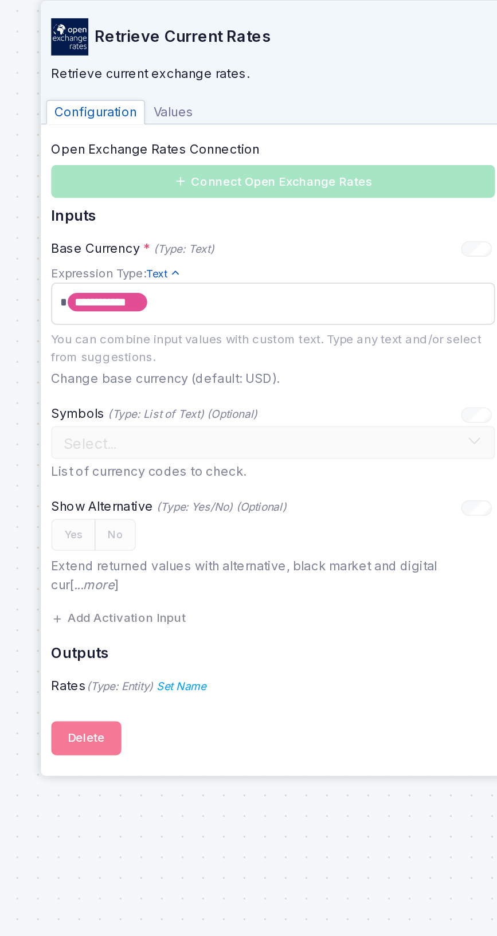
click at [138, 107] on div "Base Currency * (Type: Text) - Expression" at bounding box center [25, 102] width 245 height 10
click at [148, 99] on div at bounding box center [139, 101] width 17 height 7
click at [142, 100] on div at bounding box center [139, 101] width 17 height 7
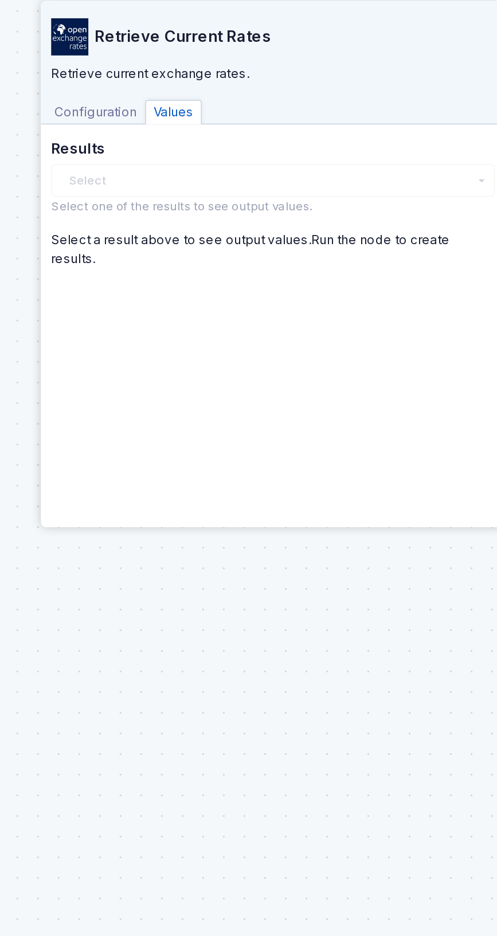
click at [61, 81] on div "Results Select There are no results yet. Select one of the results to see outpu…" at bounding box center [26, 63] width 246 height 42
click at [52, 76] on div "Results Select There are no results yet. Select one of the results to see outpu…" at bounding box center [26, 63] width 246 height 42
click at [57, 60] on div "Select There are no results yet." at bounding box center [26, 64] width 246 height 18
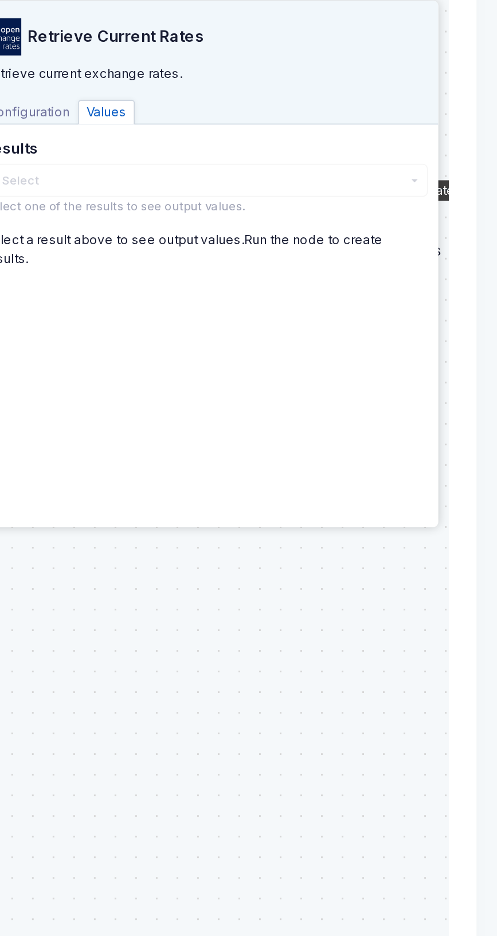
click at [476, 321] on div at bounding box center [248, 582] width 474 height 850
click at [93, 69] on div "Rates" at bounding box center [91, 69] width 23 height 11
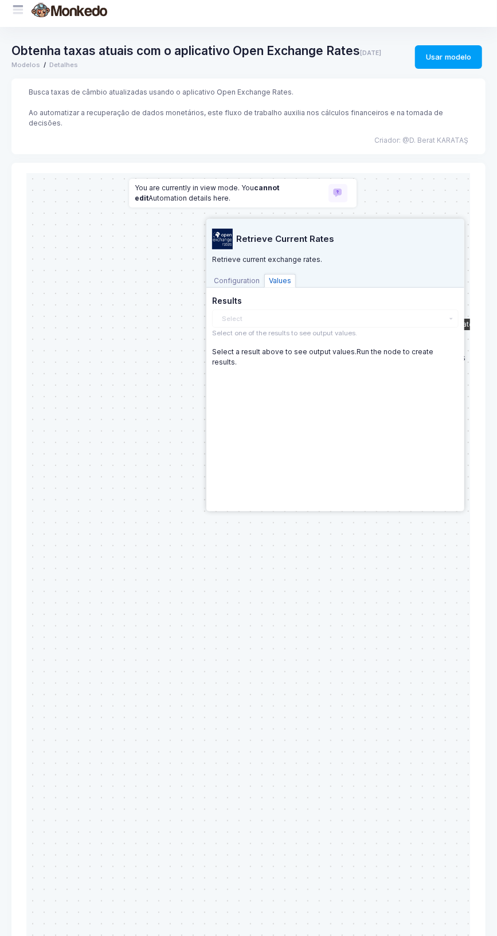
scroll to position [0, 0]
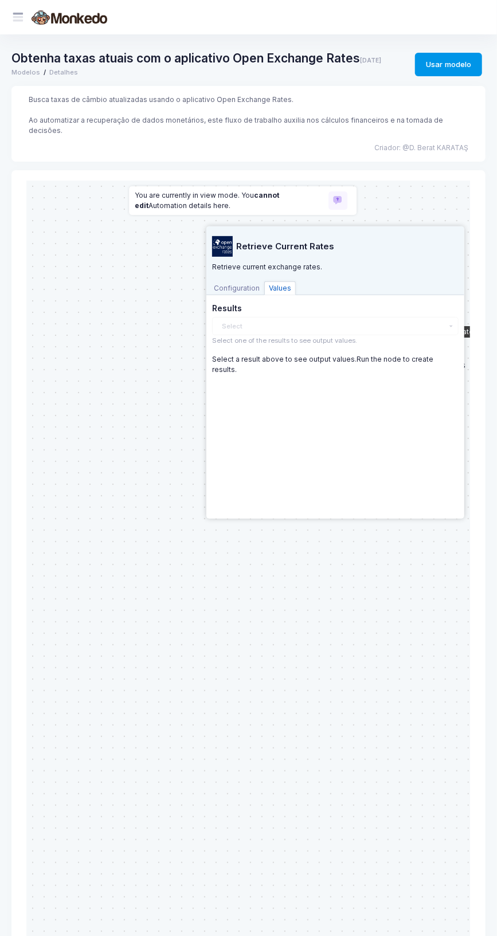
click at [469, 58] on button "Usar modelo" at bounding box center [448, 64] width 67 height 23
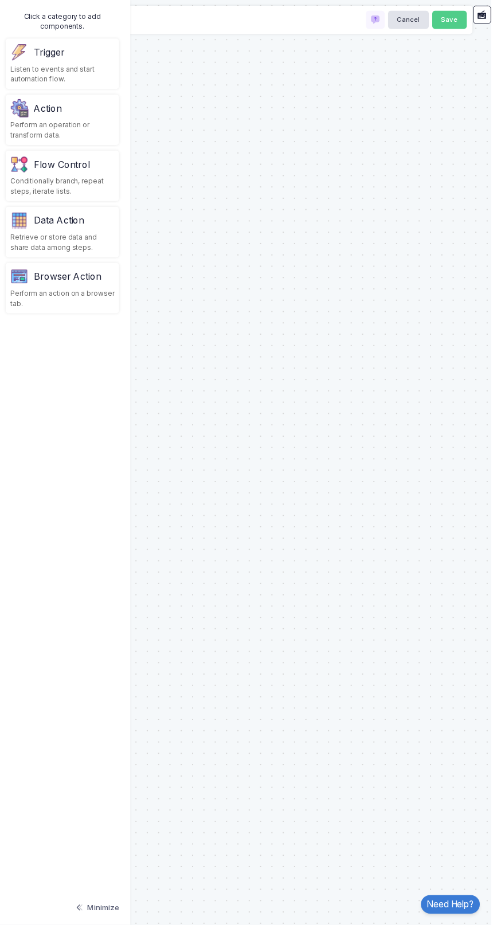
type input "**********"
click at [477, 65] on div at bounding box center [248, 468] width 508 height 936
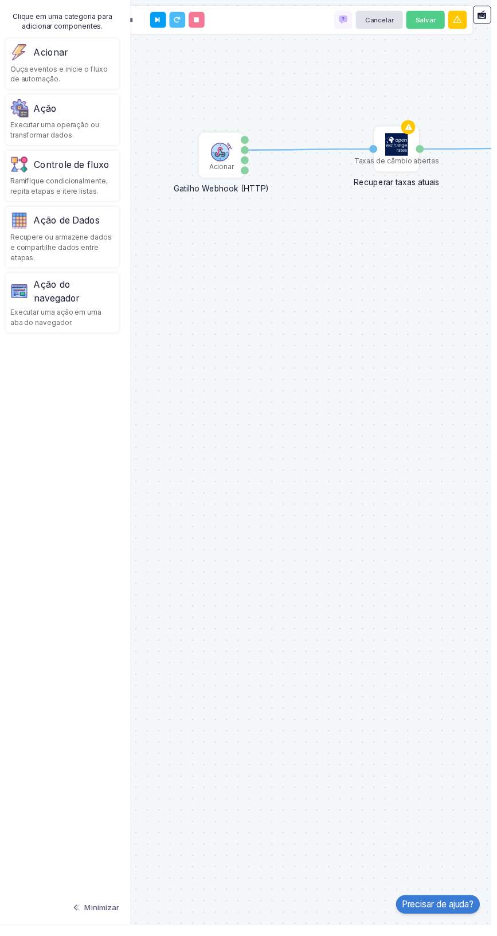
click at [247, 162] on div "Cabeçalhos" at bounding box center [247, 162] width 8 height 8
click at [299, 156] on div "1 1 Taxas de câmbio abertas Recuperar taxas atuais Moeda base Tarifas Acionar G…" at bounding box center [248, 468] width 508 height 936
click at [94, 21] on div "Clique em uma categoria para adicionar componentes." at bounding box center [63, 21] width 115 height 21
click at [100, 23] on font "Clique em uma categoria para adicionar componentes." at bounding box center [63, 21] width 101 height 19
click at [103, 40] on div "Acionar Ouça eventos e inicie o fluxo de automação." at bounding box center [63, 64] width 115 height 51
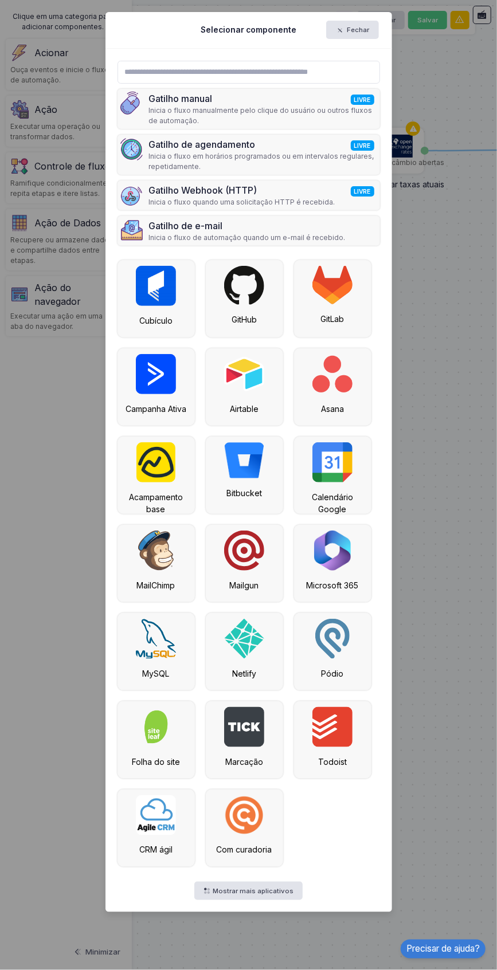
click at [287, 108] on font "Inicia o fluxo manualmente pelo clique do usuário ou outros fluxos de automação." at bounding box center [260, 115] width 223 height 19
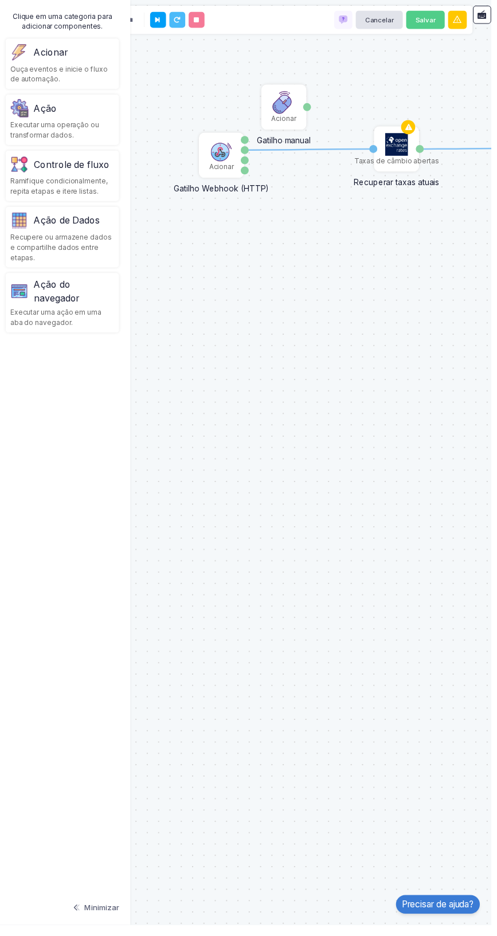
click at [103, 120] on div "Ação Executar uma operação ou transformar dados." at bounding box center [63, 121] width 115 height 51
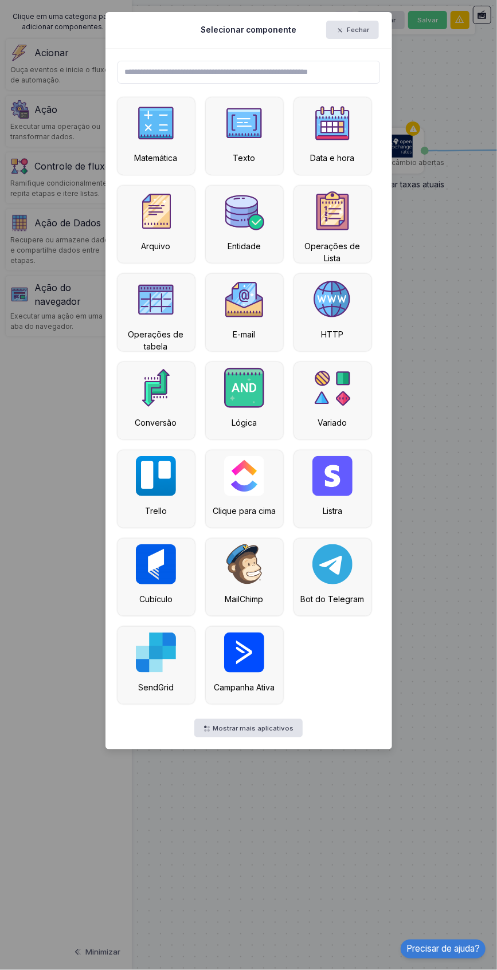
click at [164, 398] on img at bounding box center [156, 388] width 40 height 40
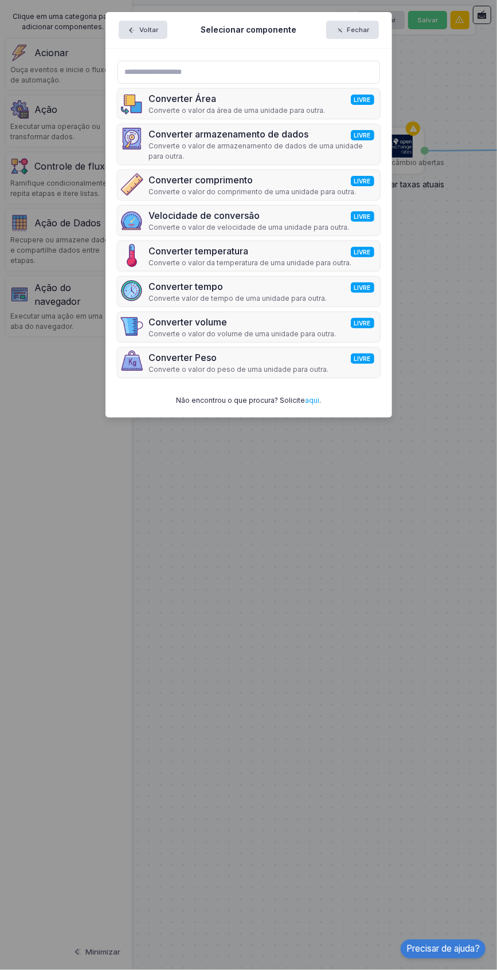
click at [320, 142] on font "Converte o valor de armazenamento de dados de uma unidade para outra." at bounding box center [256, 151] width 214 height 19
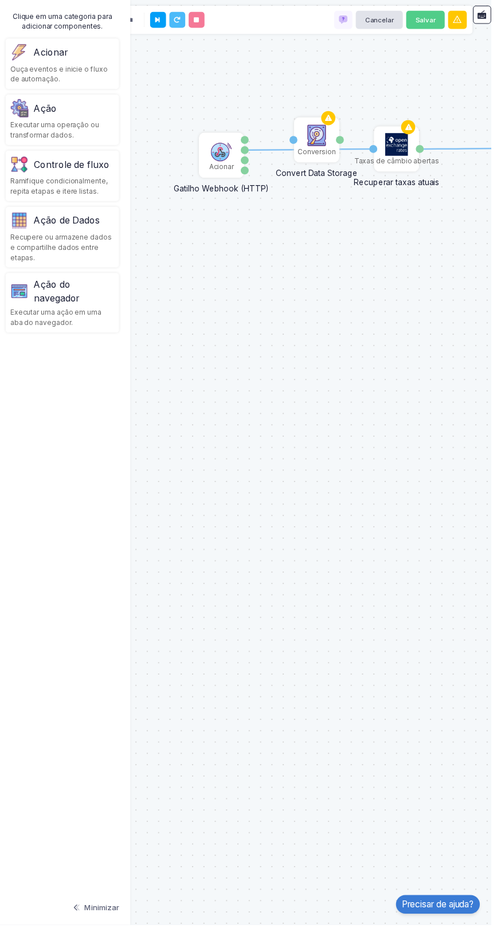
click at [473, 25] on div "**********" at bounding box center [248, 20] width 458 height 29
click at [496, 60] on div "Converter armazenamento de dados" at bounding box center [473, 68] width 97 height 42
click at [492, 63] on div "Converter armazenamento de dados" at bounding box center [473, 68] width 97 height 42
click at [478, 69] on font "Converter armazenamento de dados" at bounding box center [473, 71] width 73 height 34
click at [479, 58] on font "Converter armazenamento de dados" at bounding box center [473, 71] width 73 height 34
